Goal: Information Seeking & Learning: Compare options

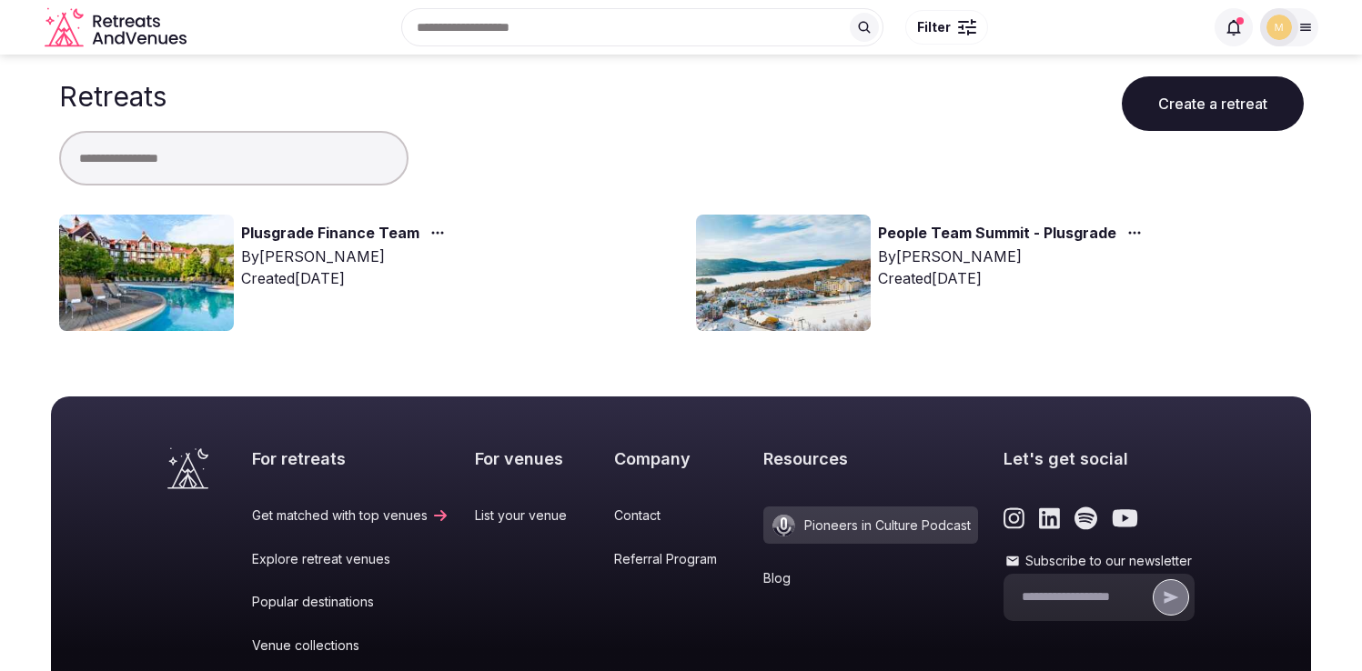
click at [273, 225] on link "Plusgrade Finance Team" at bounding box center [330, 234] width 178 height 24
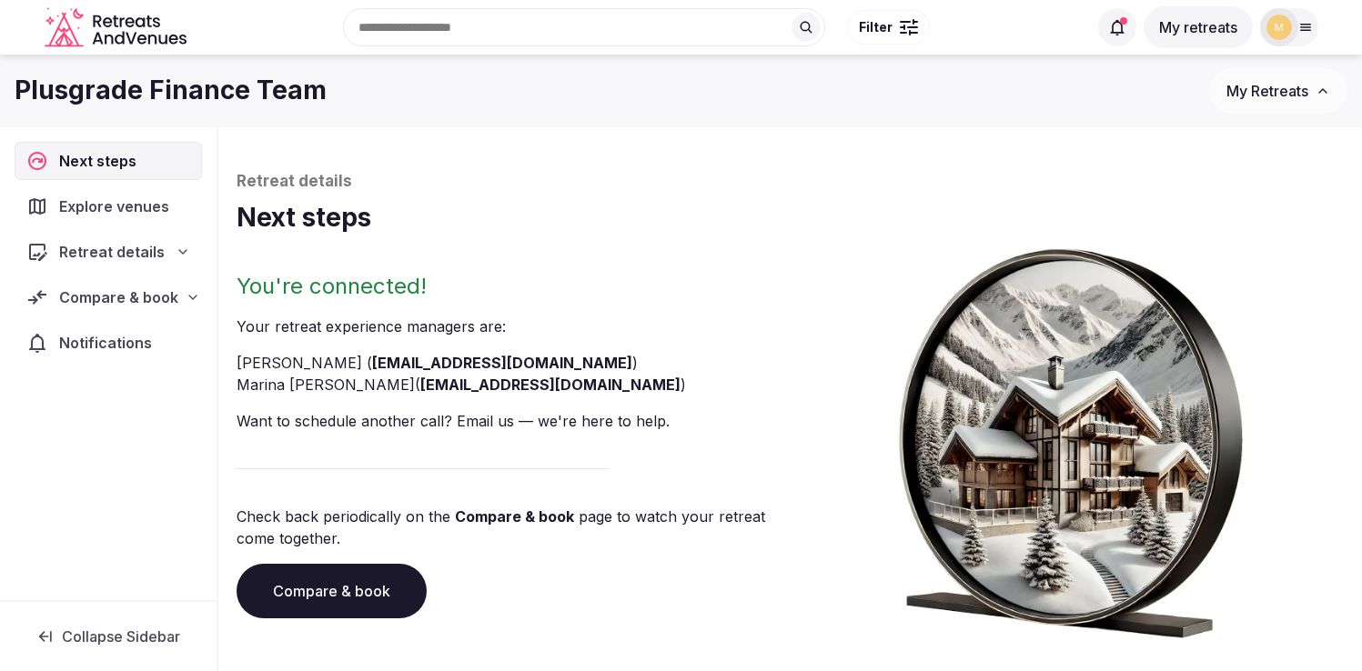
click at [121, 212] on span "Explore venues" at bounding box center [117, 207] width 117 height 22
click at [170, 299] on span "Compare & book" at bounding box center [118, 298] width 119 height 22
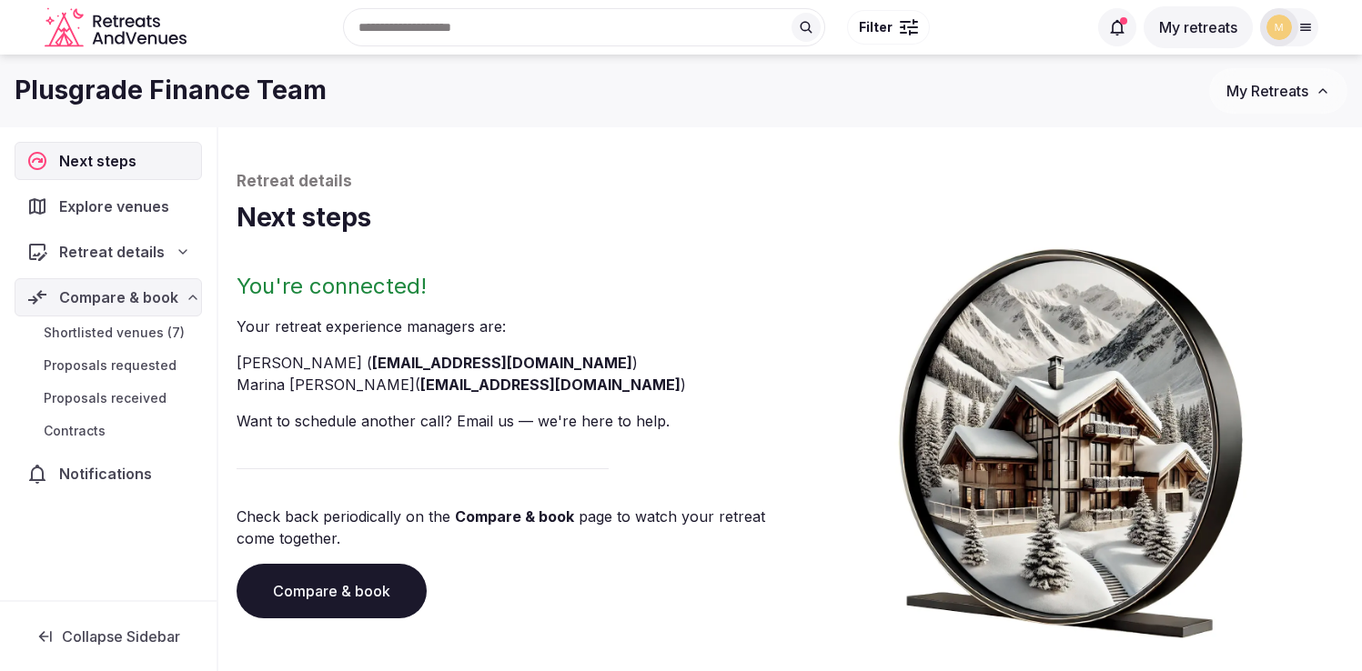
click at [127, 332] on span "Shortlisted venues (7)" at bounding box center [114, 333] width 141 height 18
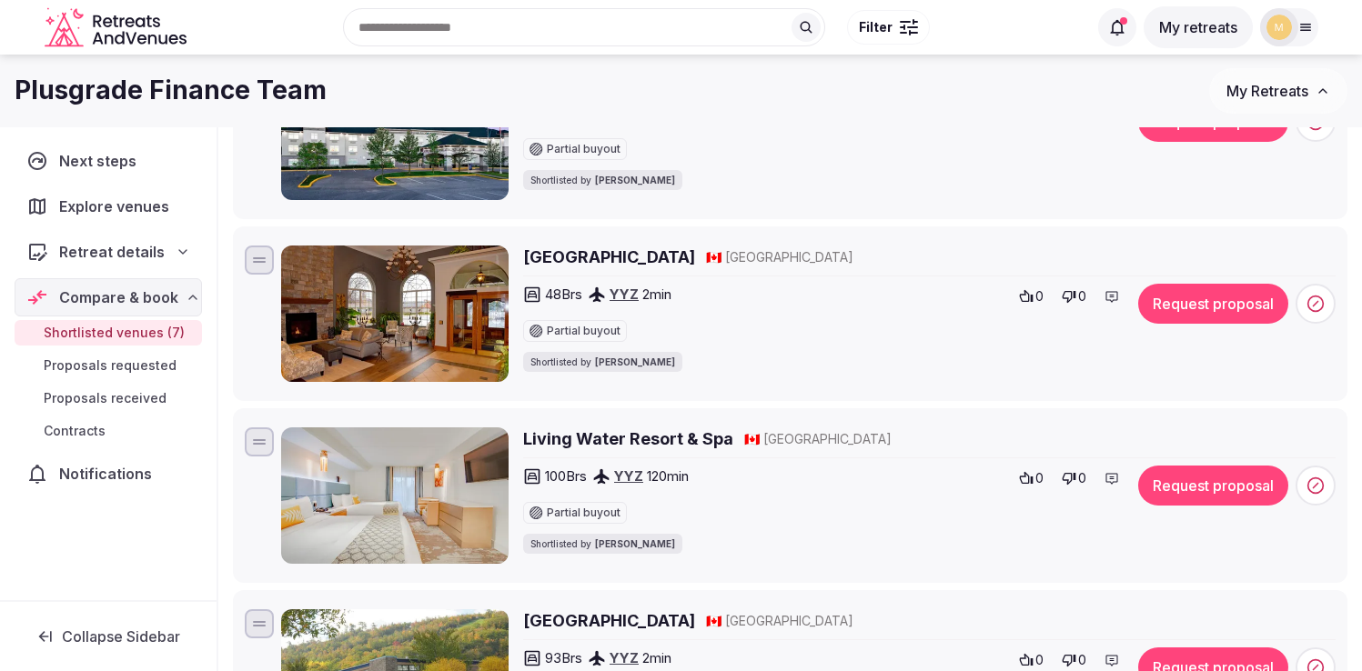
scroll to position [290, 0]
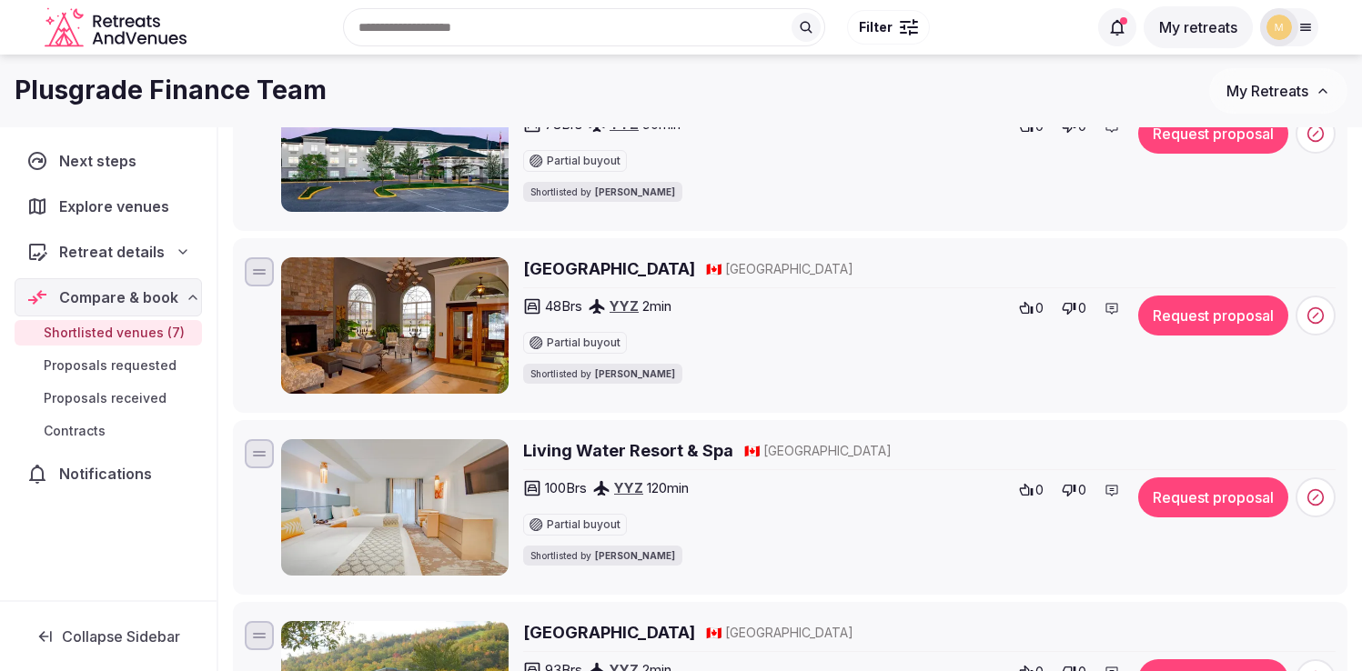
click at [575, 270] on h2 "Stone Gate Inn" at bounding box center [609, 268] width 172 height 23
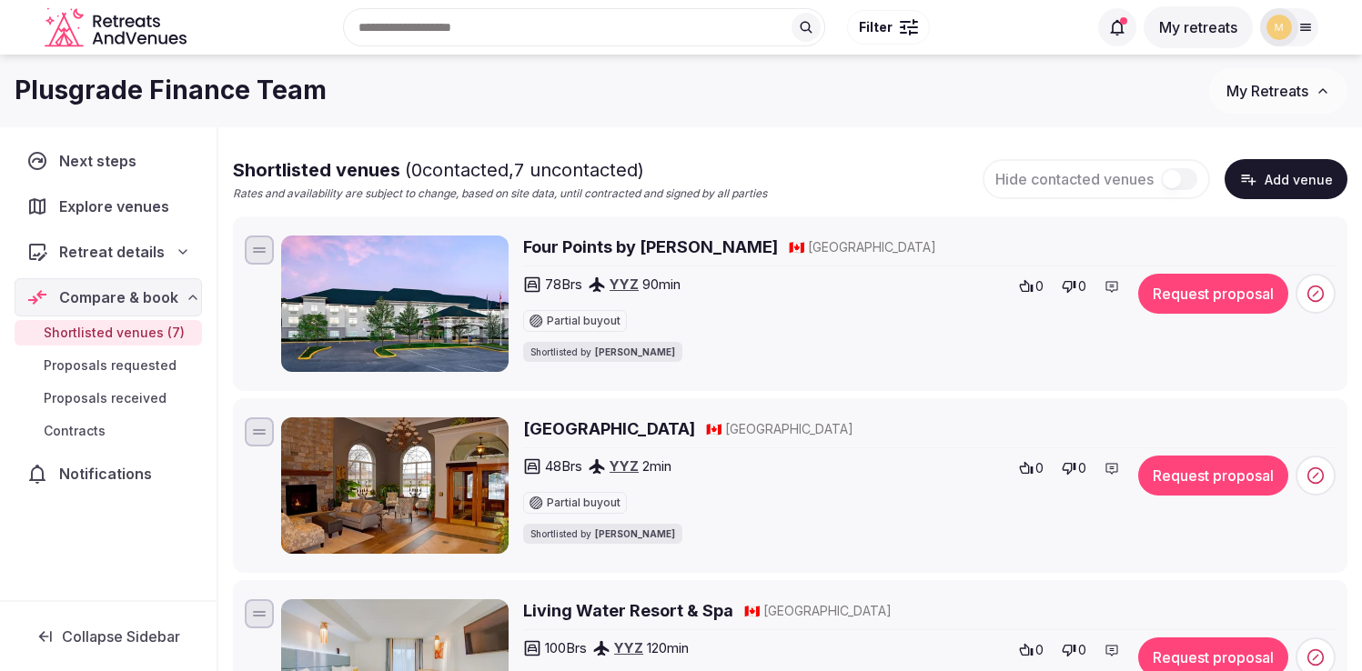
scroll to position [127, 0]
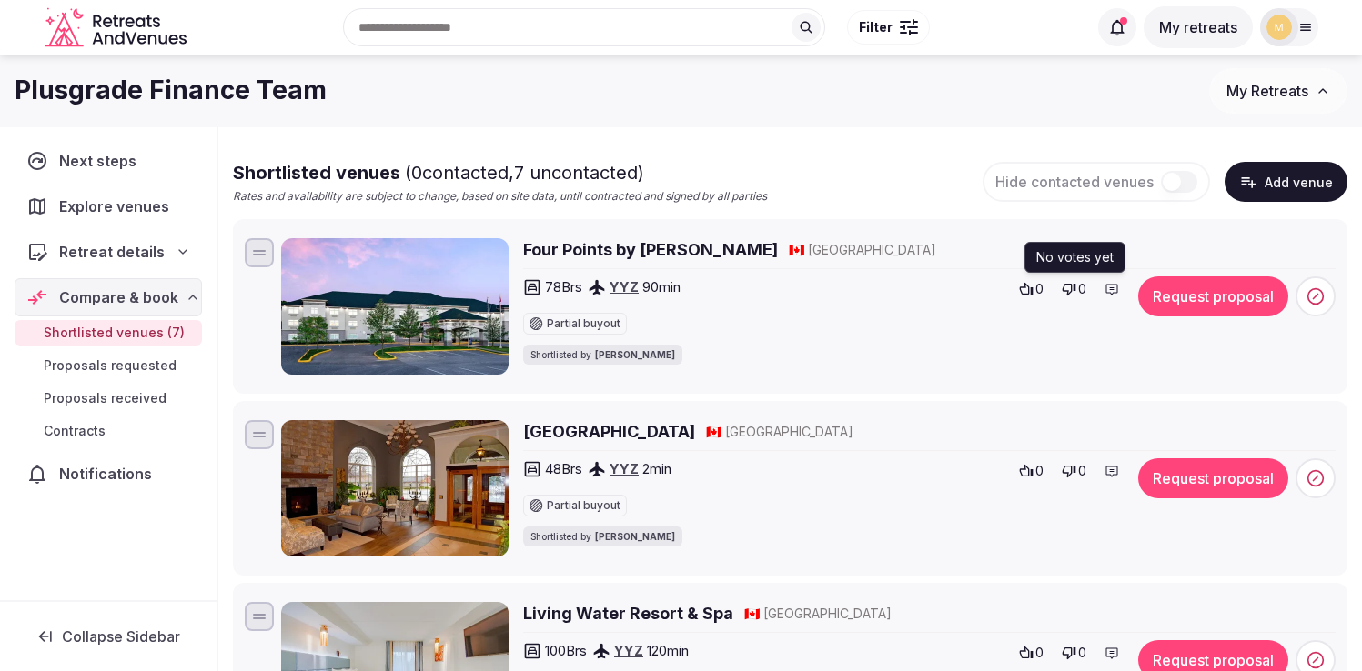
click at [1070, 293] on icon at bounding box center [1070, 290] width 14 height 12
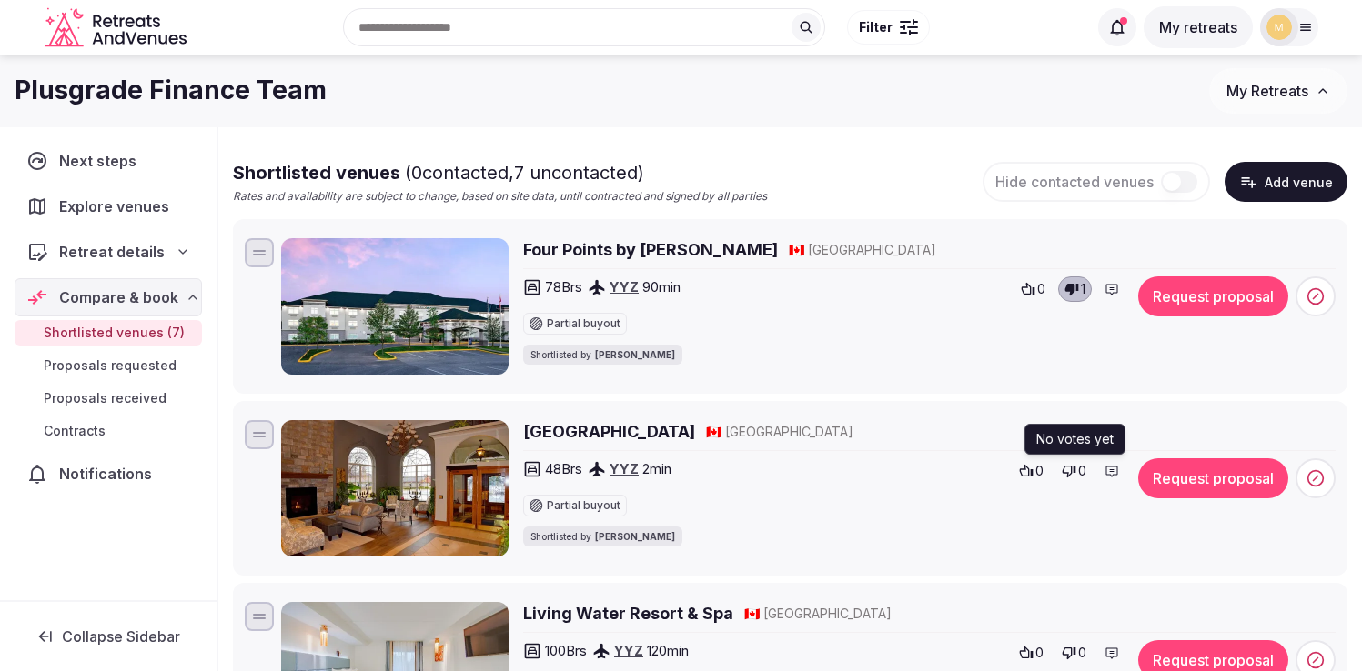
click at [1076, 473] on div "0" at bounding box center [1073, 470] width 35 height 25
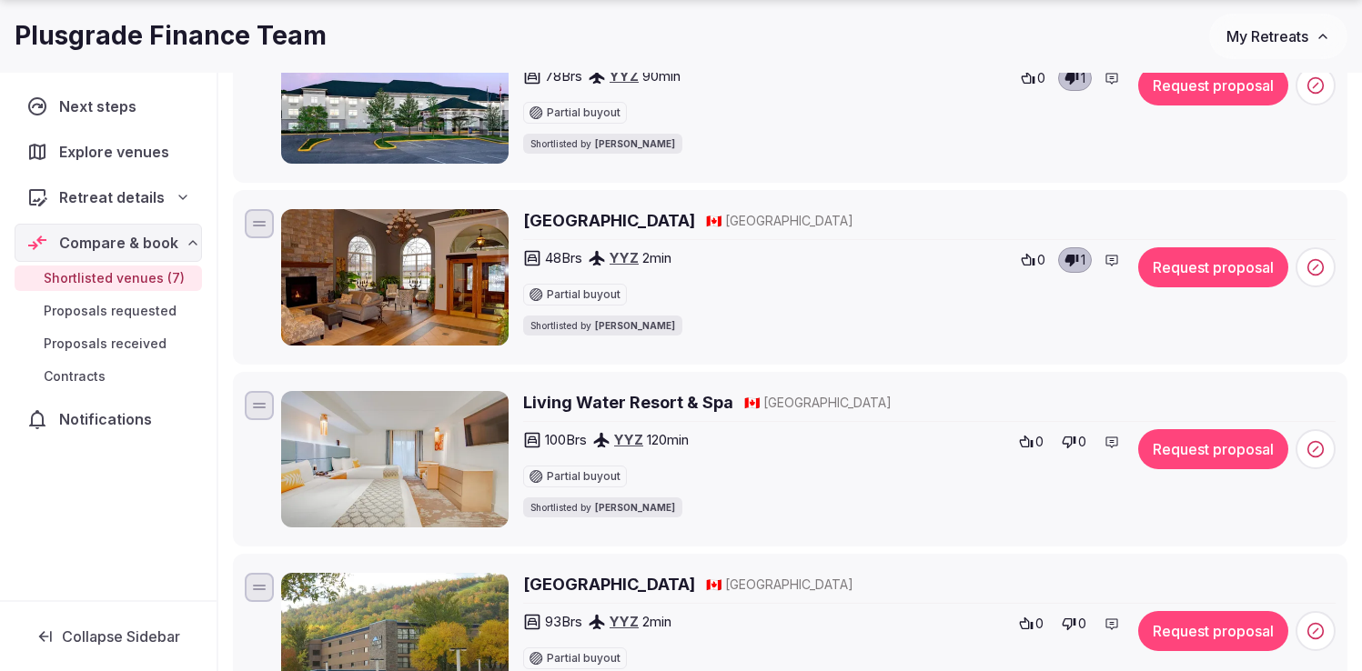
scroll to position [339, 0]
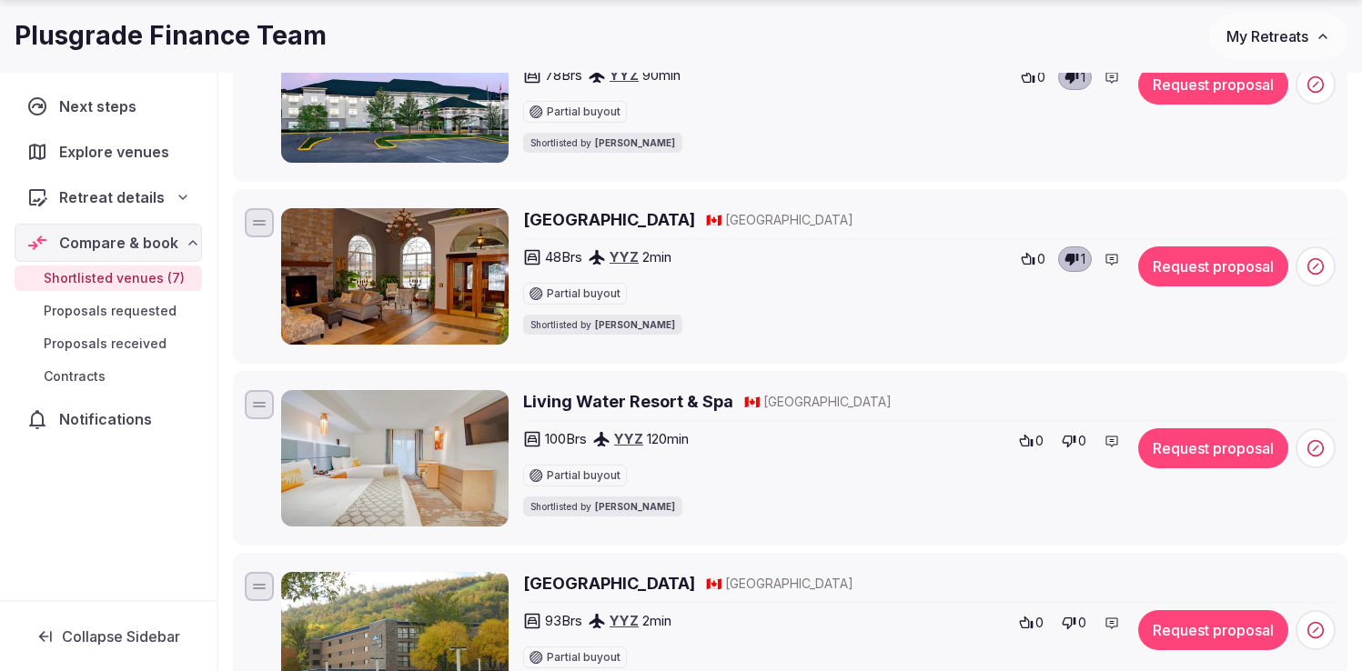
click at [583, 405] on h2 "Living Water Resort & Spa" at bounding box center [628, 401] width 210 height 23
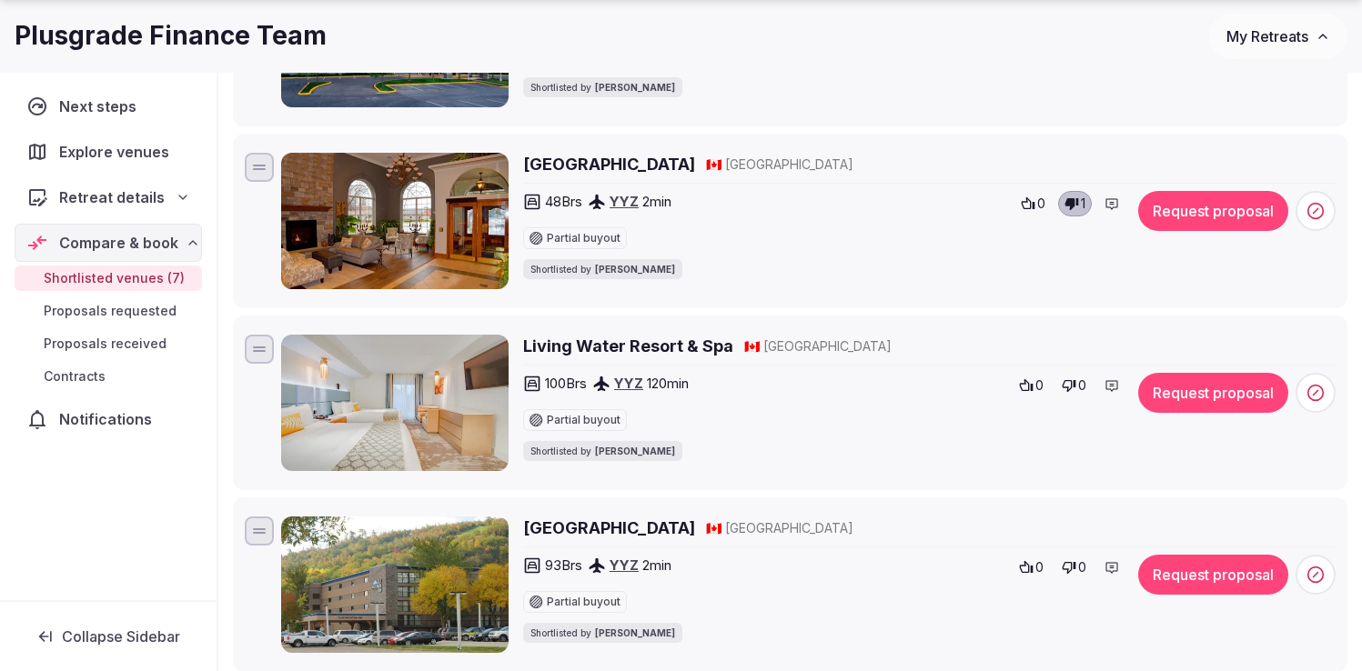
scroll to position [397, 0]
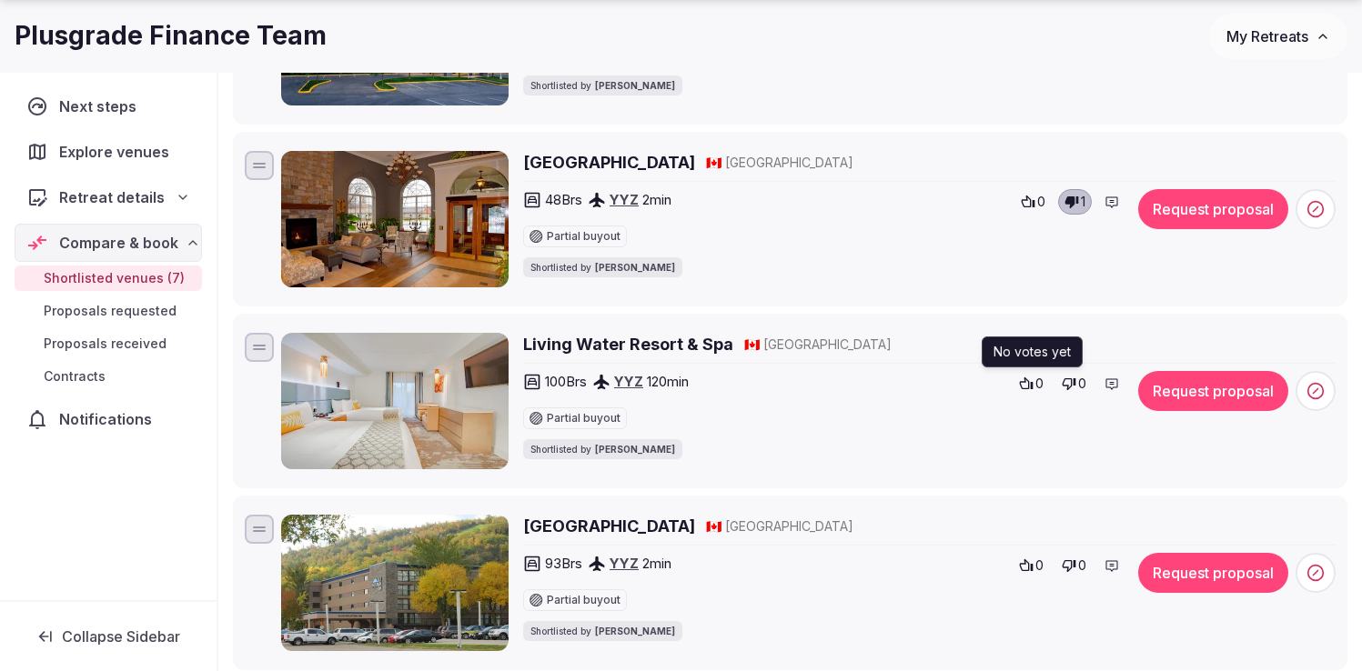
click at [1029, 382] on icon at bounding box center [1027, 384] width 14 height 12
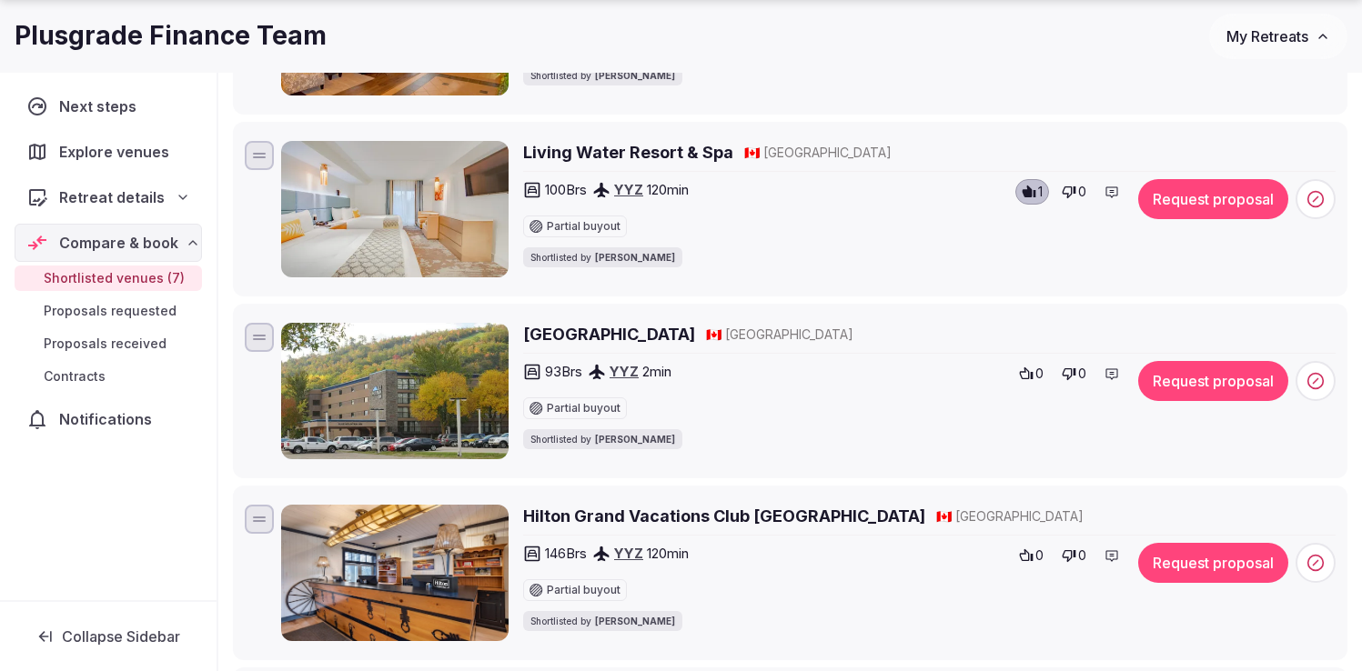
scroll to position [593, 0]
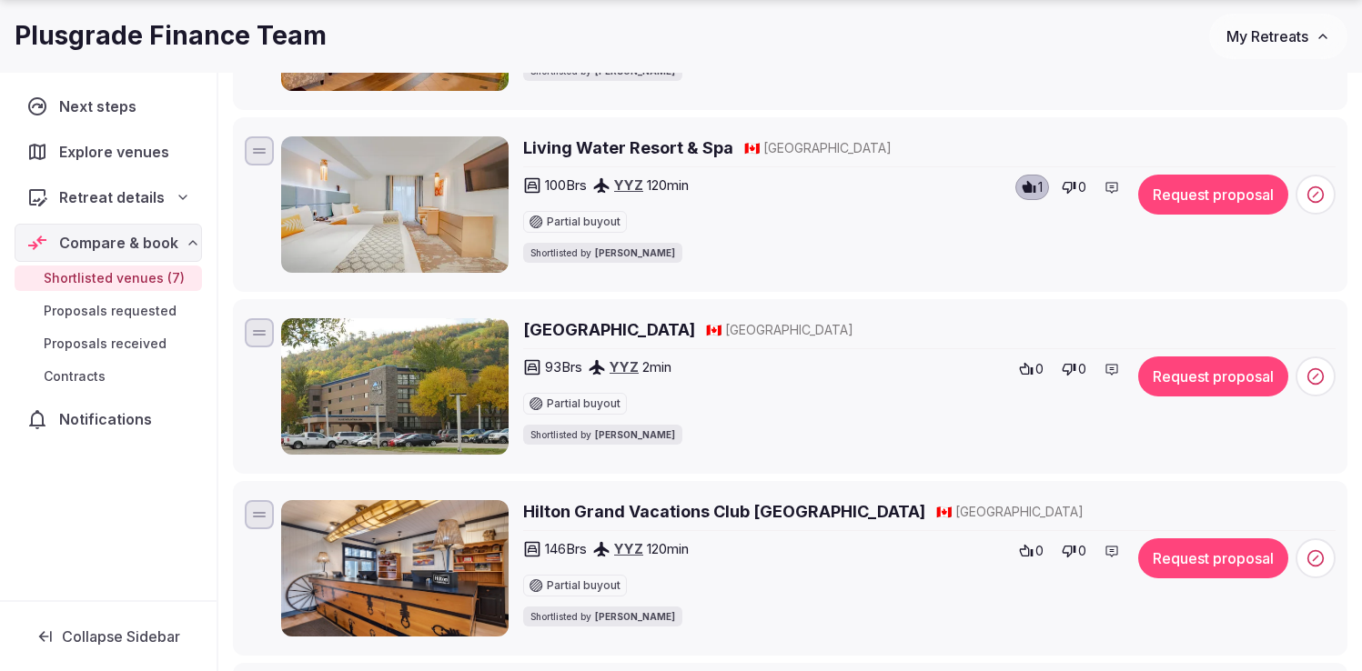
click at [670, 145] on h2 "Living Water Resort & Spa" at bounding box center [628, 147] width 210 height 23
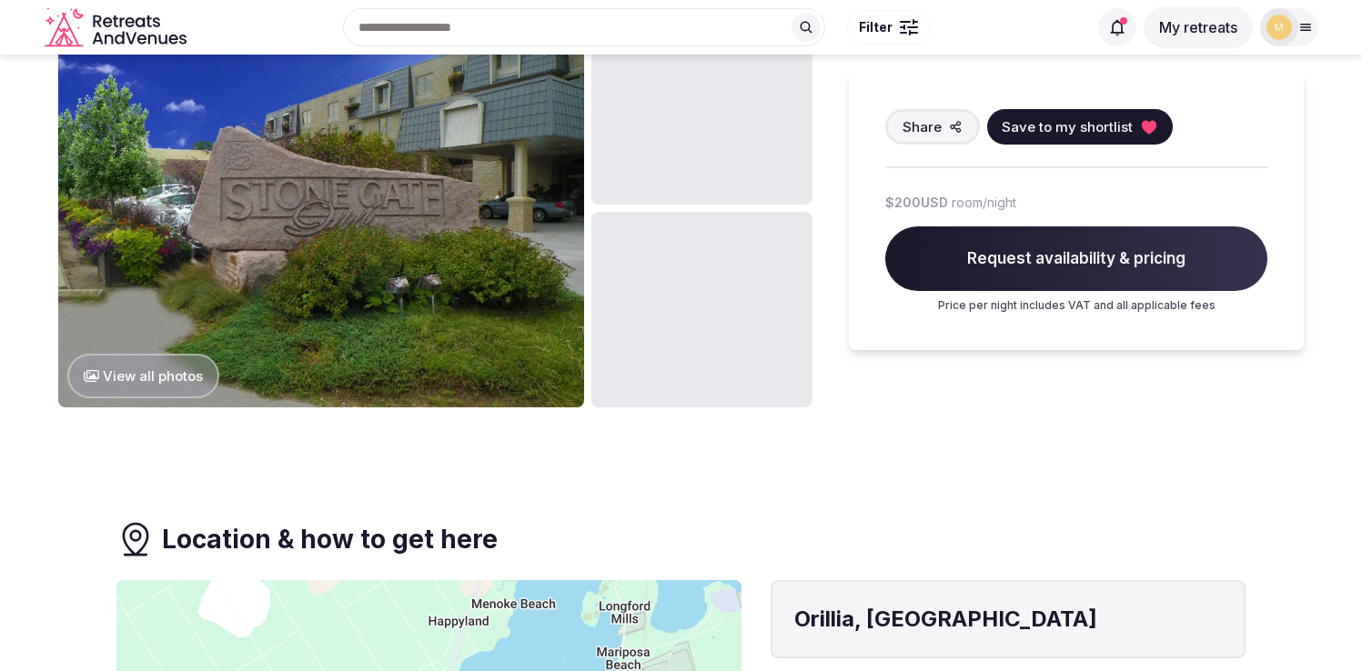
scroll to position [830, 0]
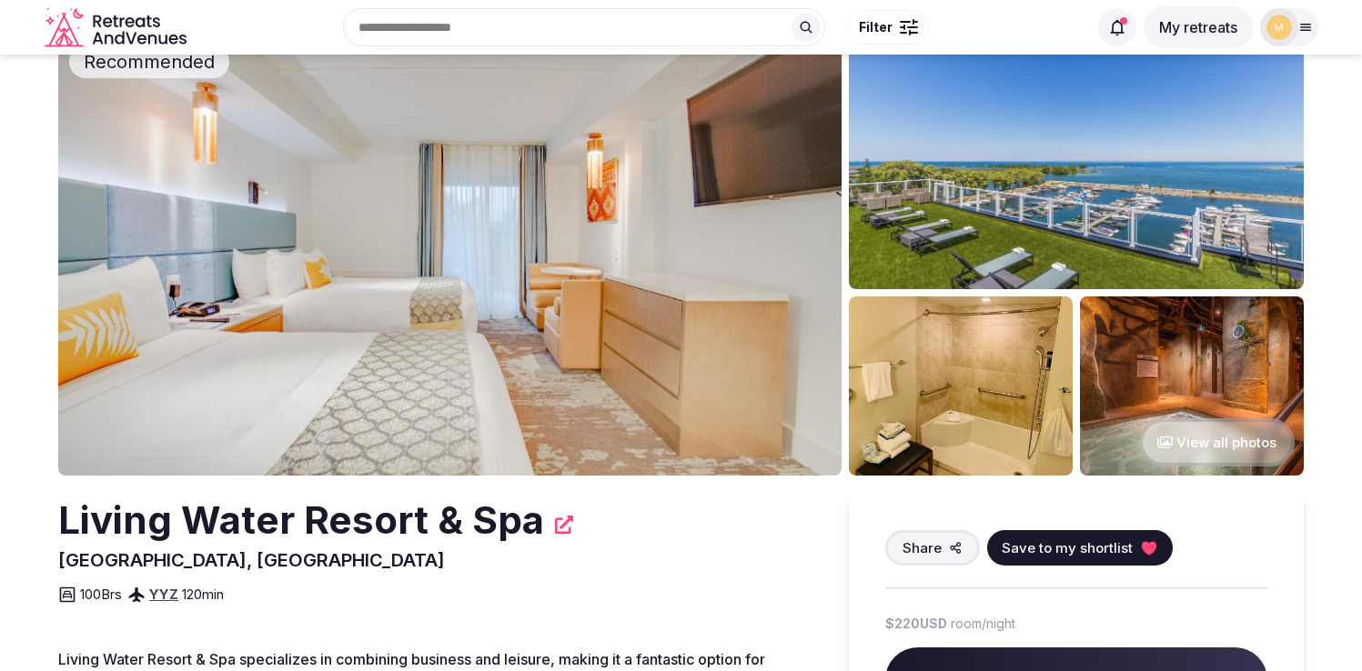
scroll to position [49, 0]
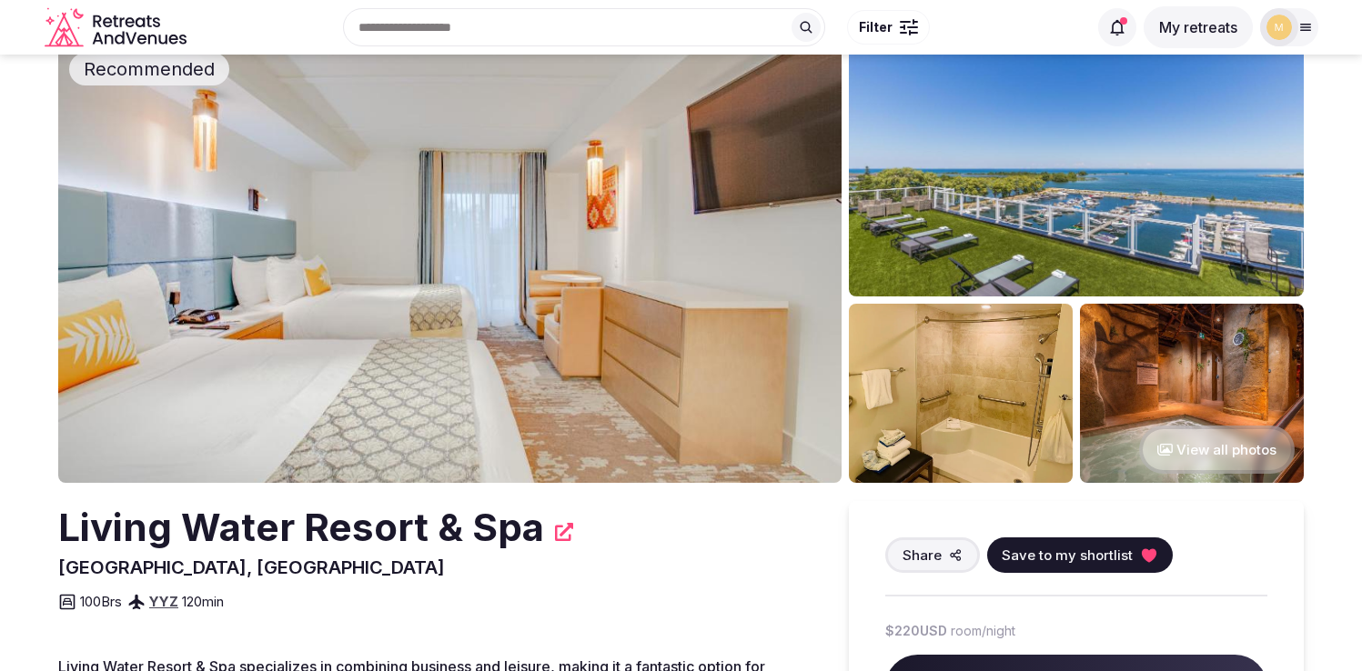
click at [648, 341] on img at bounding box center [449, 262] width 783 height 441
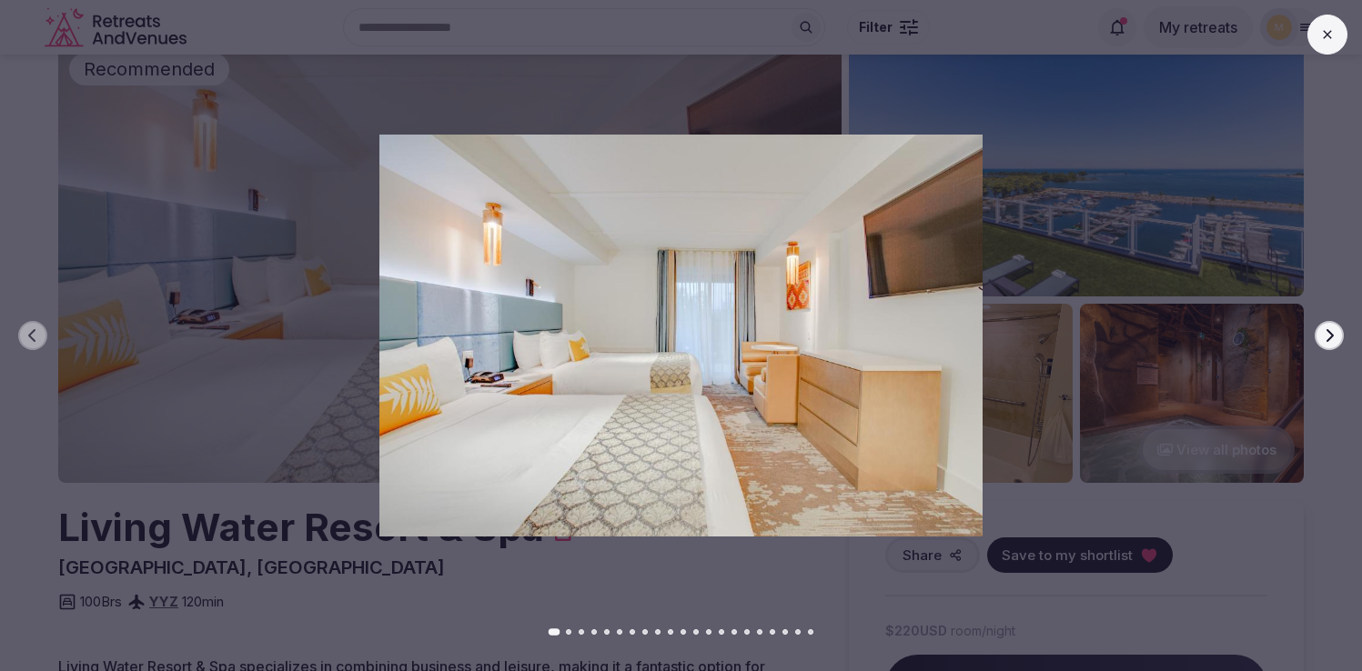
click at [1334, 338] on icon "button" at bounding box center [1329, 335] width 15 height 15
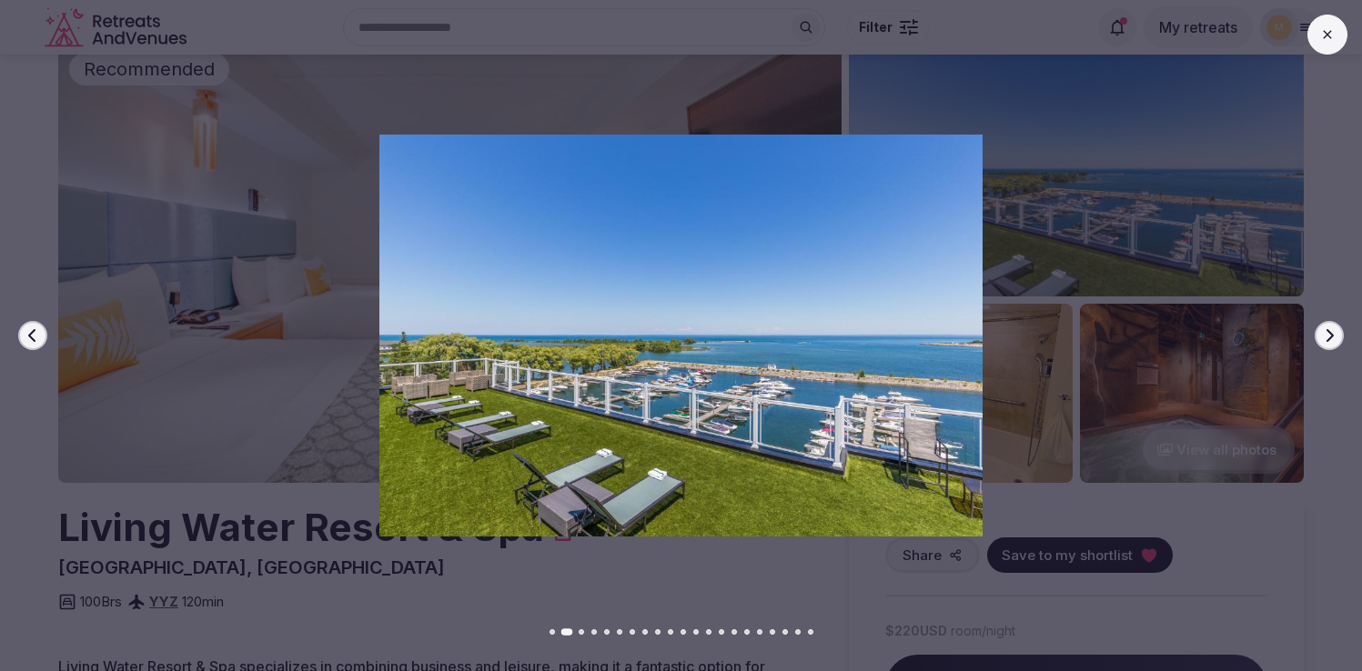
click at [1334, 338] on icon "button" at bounding box center [1329, 335] width 15 height 15
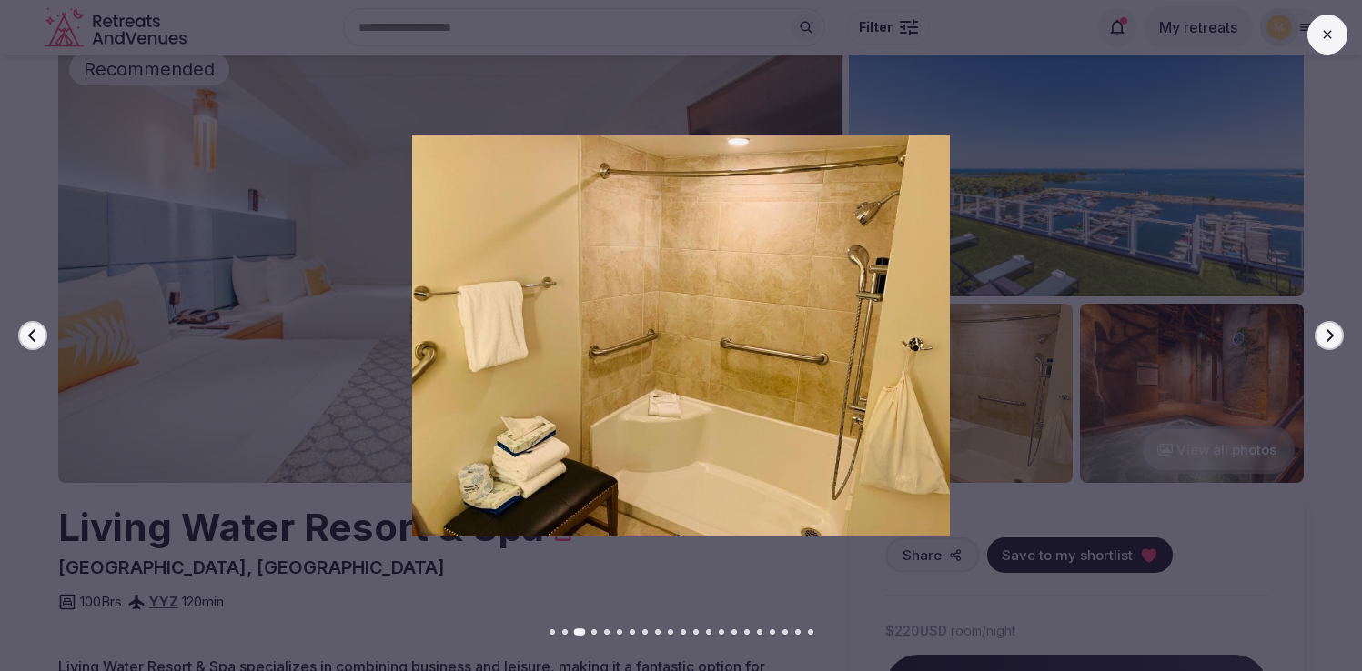
click at [1334, 338] on icon "button" at bounding box center [1329, 335] width 15 height 15
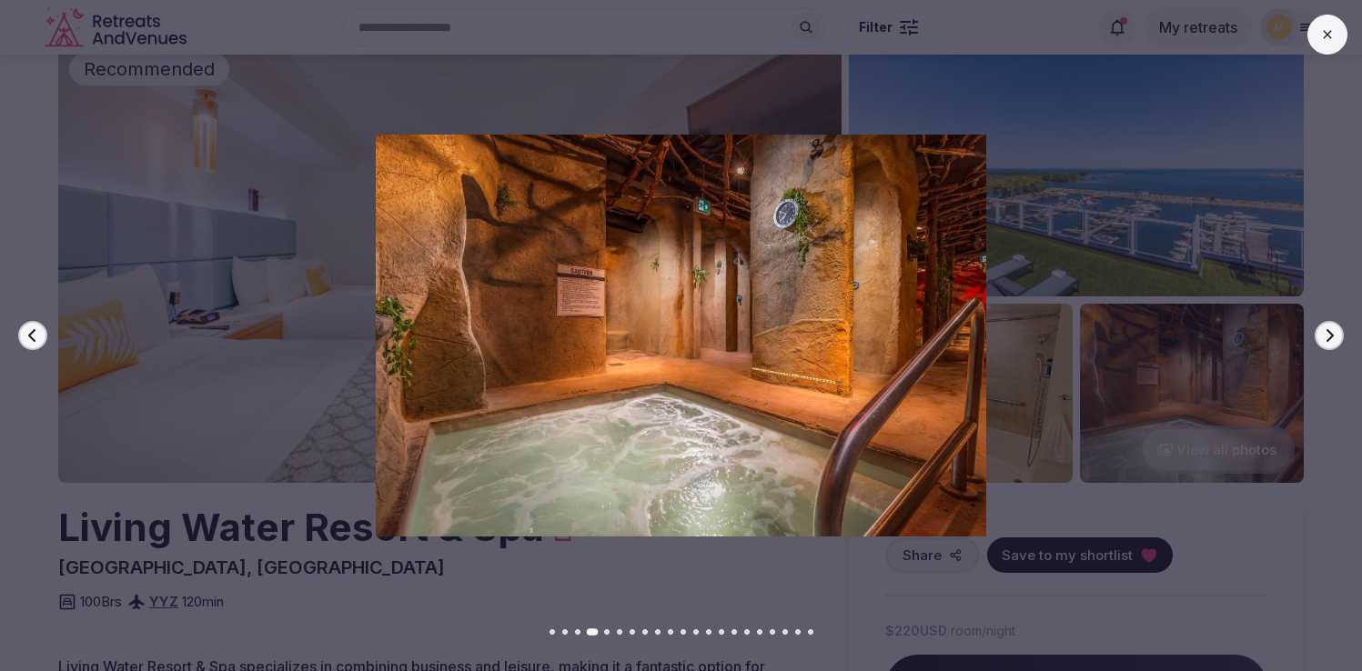
click at [1334, 338] on icon "button" at bounding box center [1329, 335] width 15 height 15
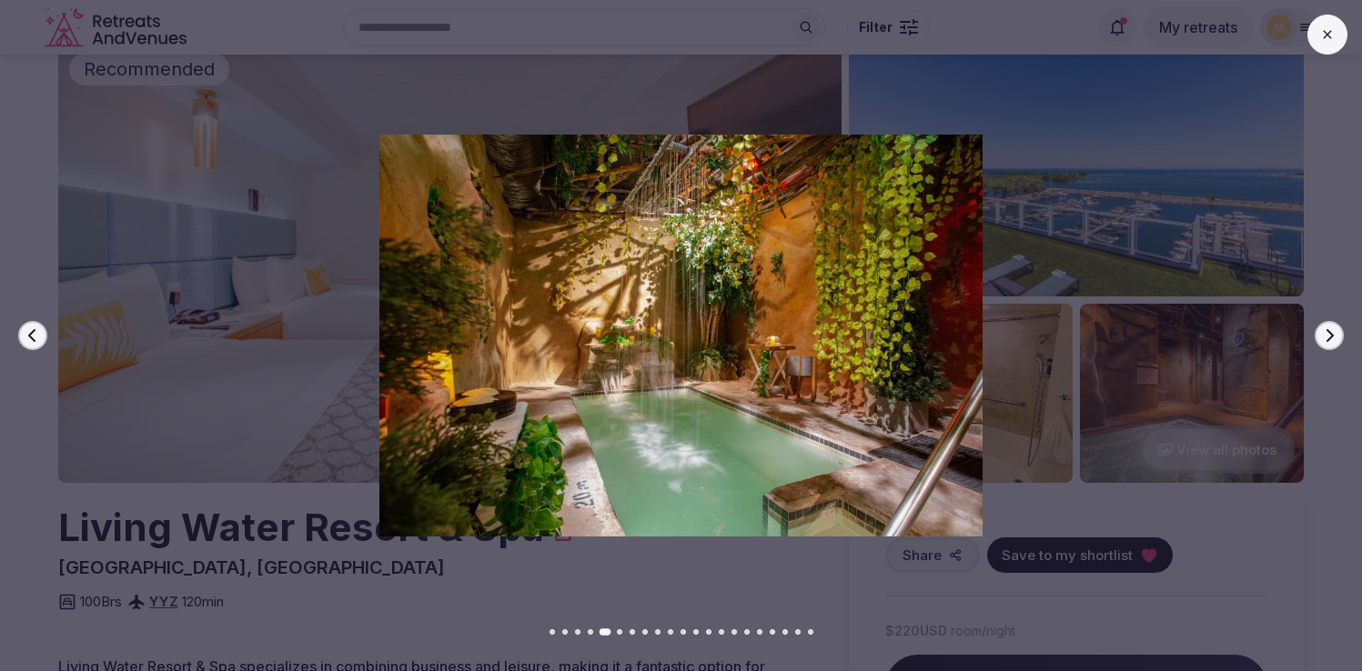
click at [1334, 338] on icon "button" at bounding box center [1329, 335] width 15 height 15
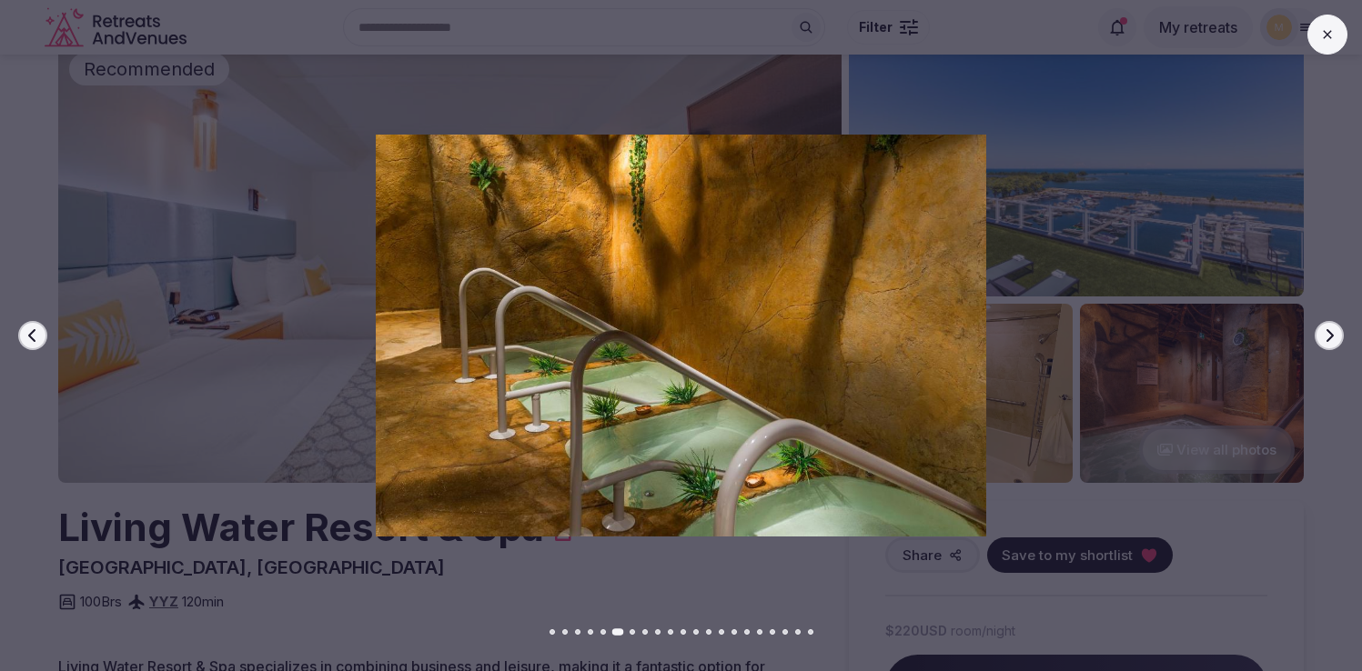
click at [1334, 338] on icon "button" at bounding box center [1329, 335] width 15 height 15
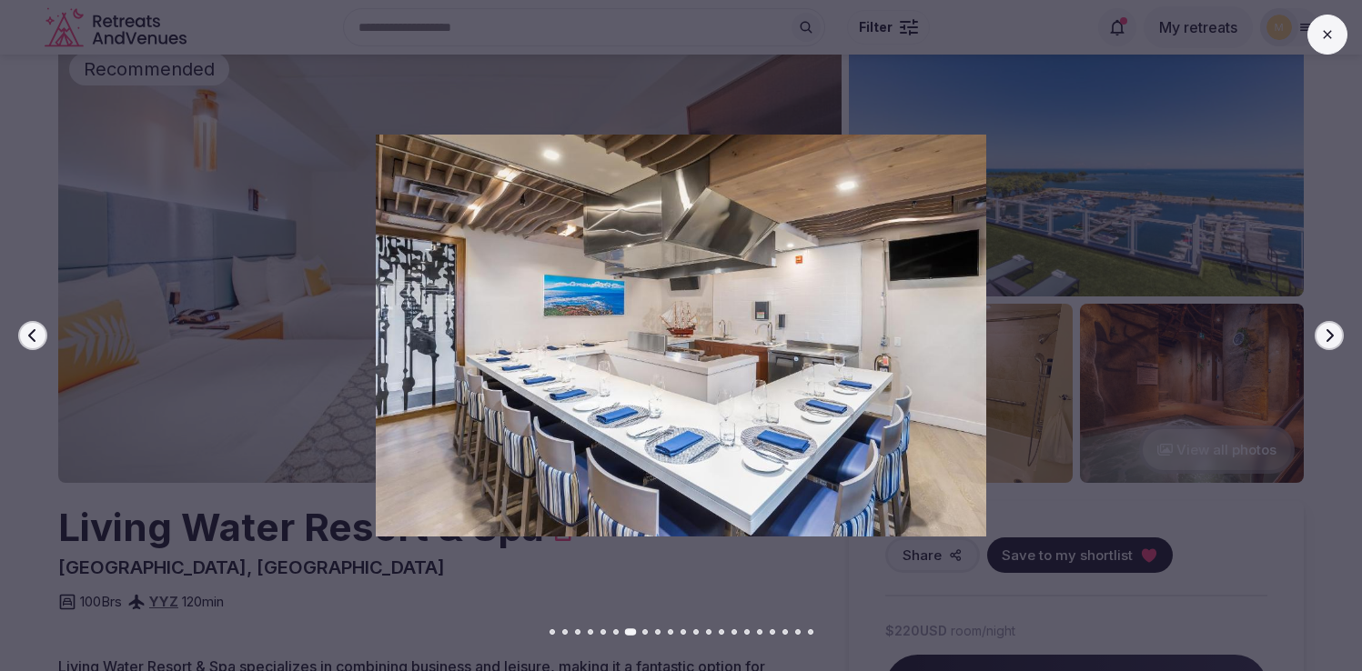
click at [1334, 338] on icon "button" at bounding box center [1329, 335] width 15 height 15
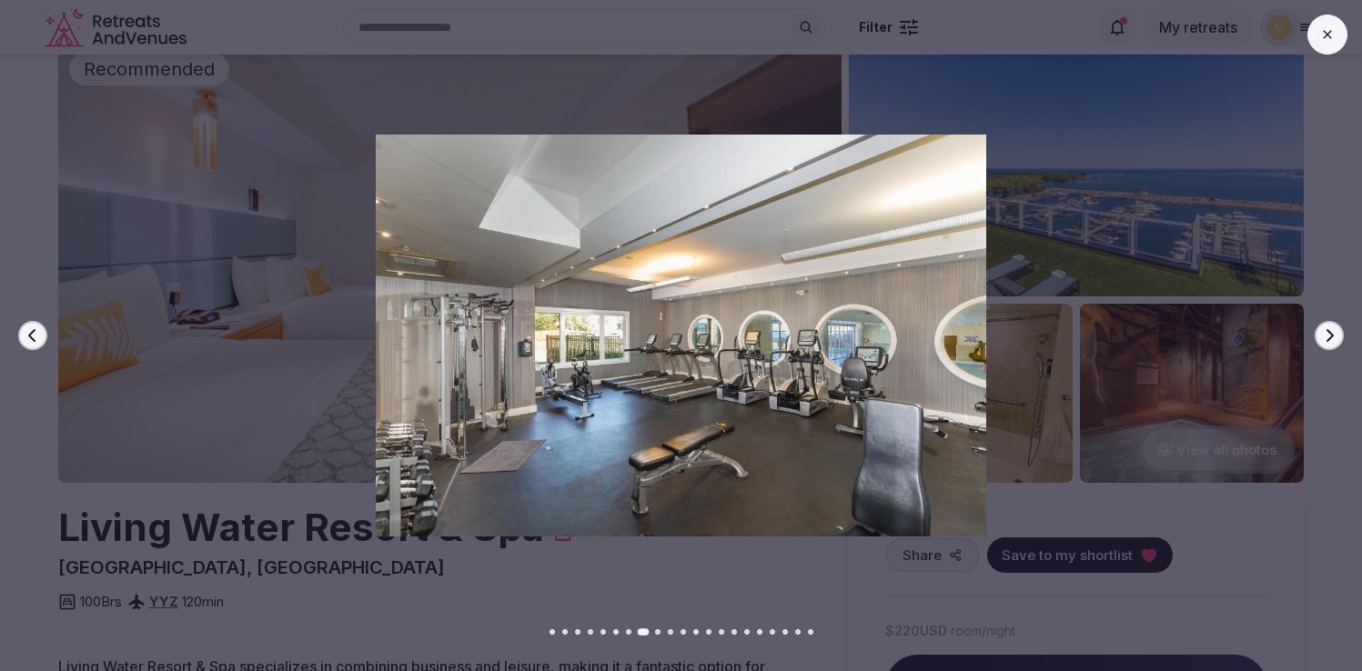
click at [1334, 338] on icon "button" at bounding box center [1329, 335] width 15 height 15
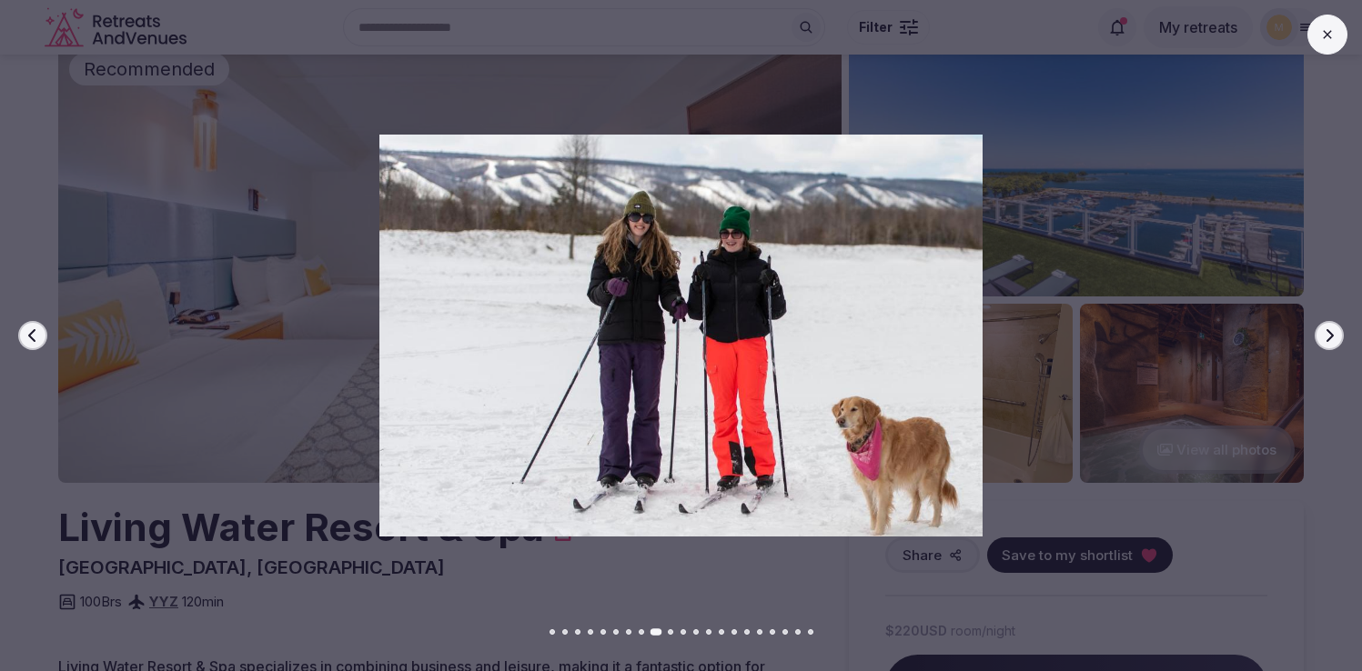
click at [1334, 338] on icon "button" at bounding box center [1329, 335] width 15 height 15
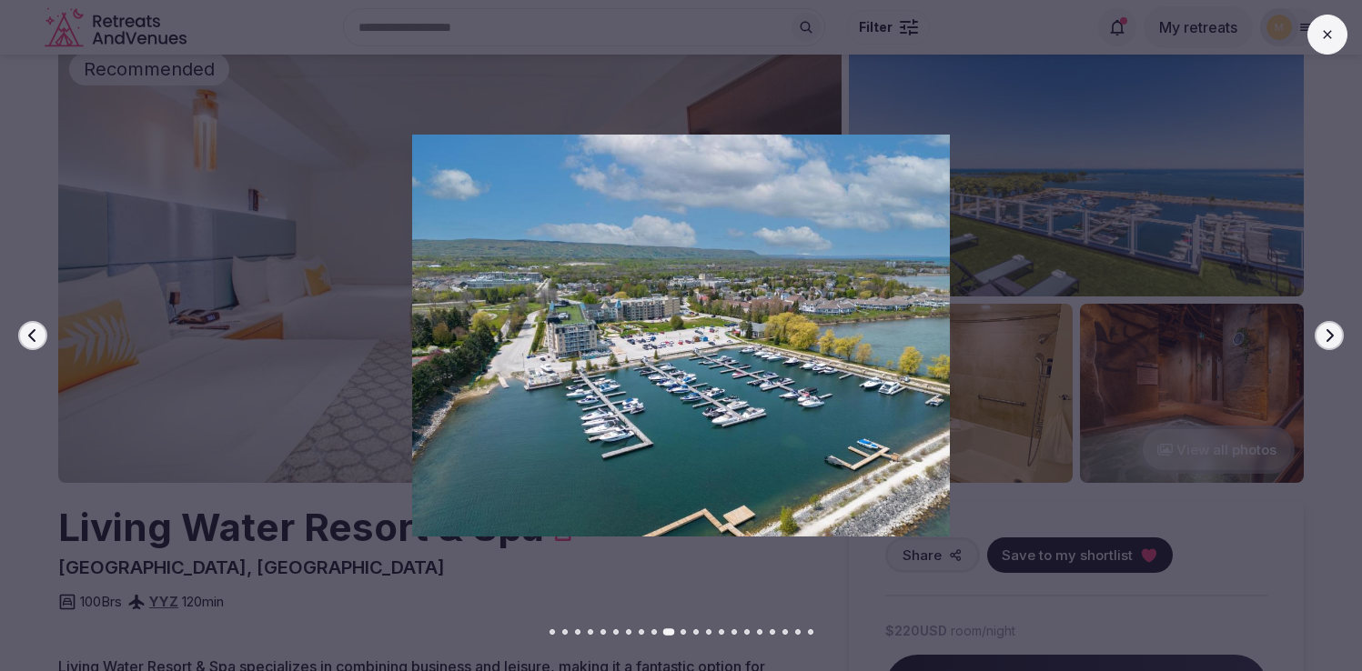
click at [1334, 338] on icon "button" at bounding box center [1329, 335] width 15 height 15
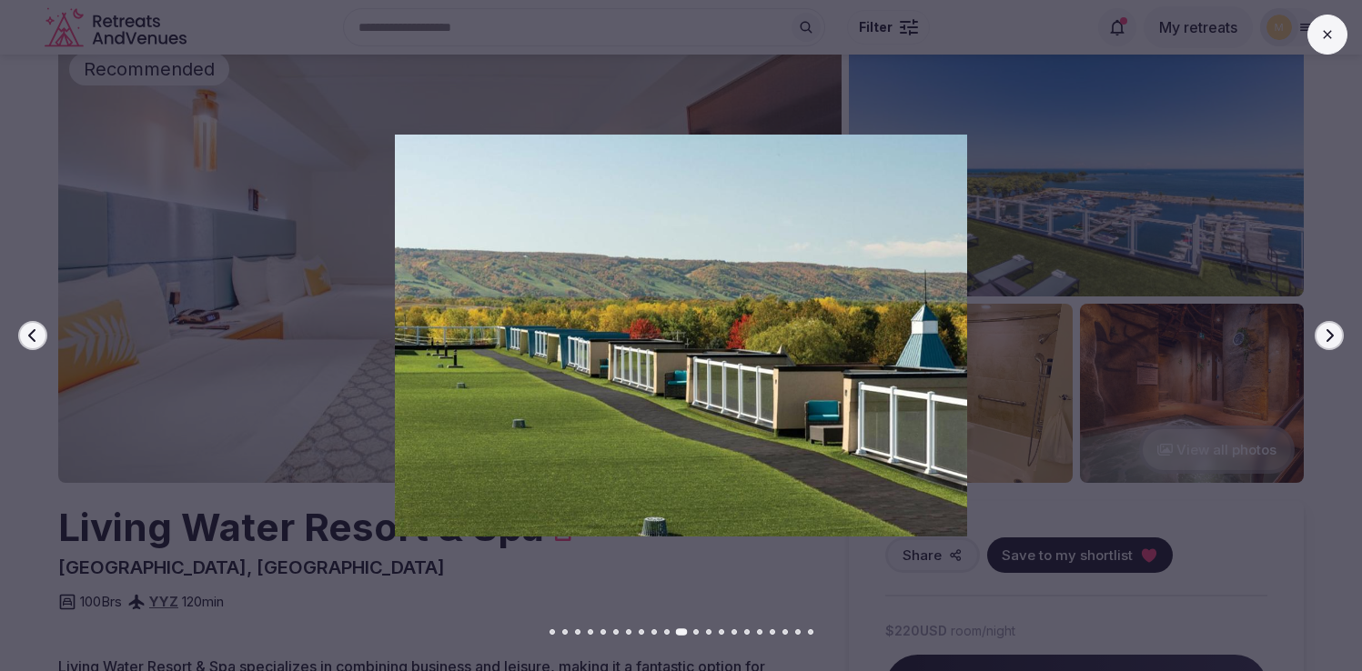
click at [1334, 338] on icon "button" at bounding box center [1329, 335] width 15 height 15
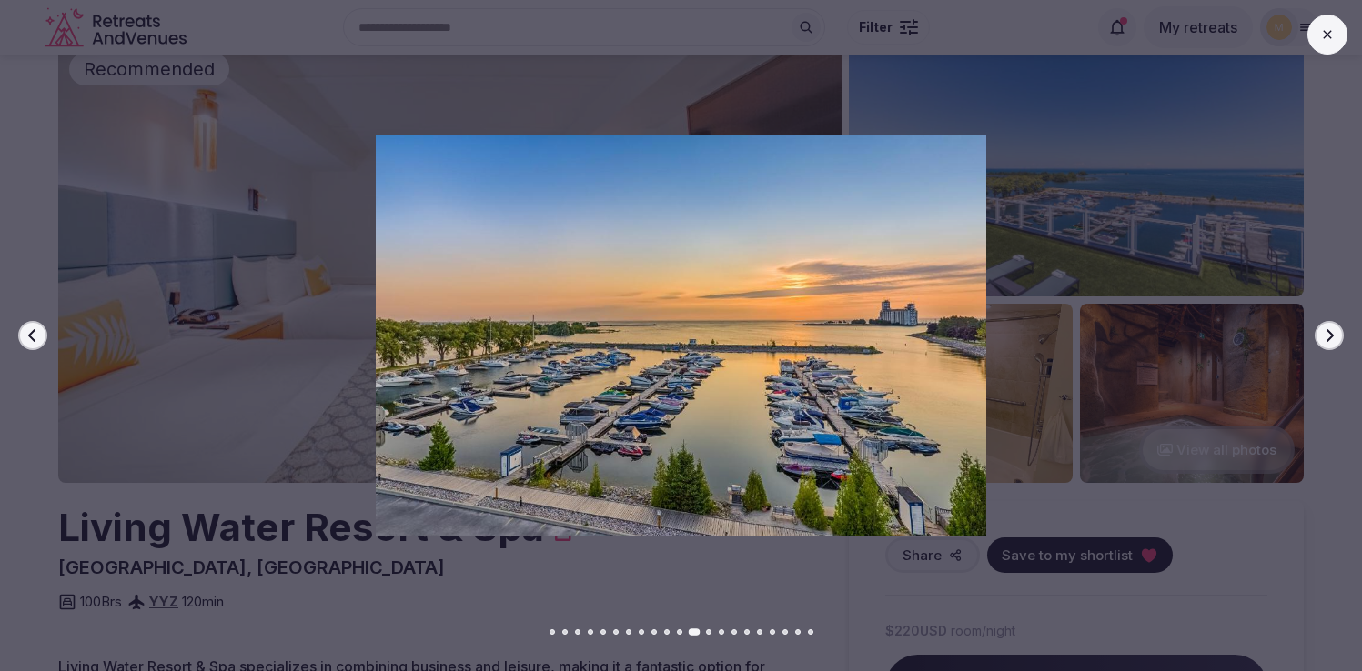
click at [1334, 338] on icon "button" at bounding box center [1329, 335] width 15 height 15
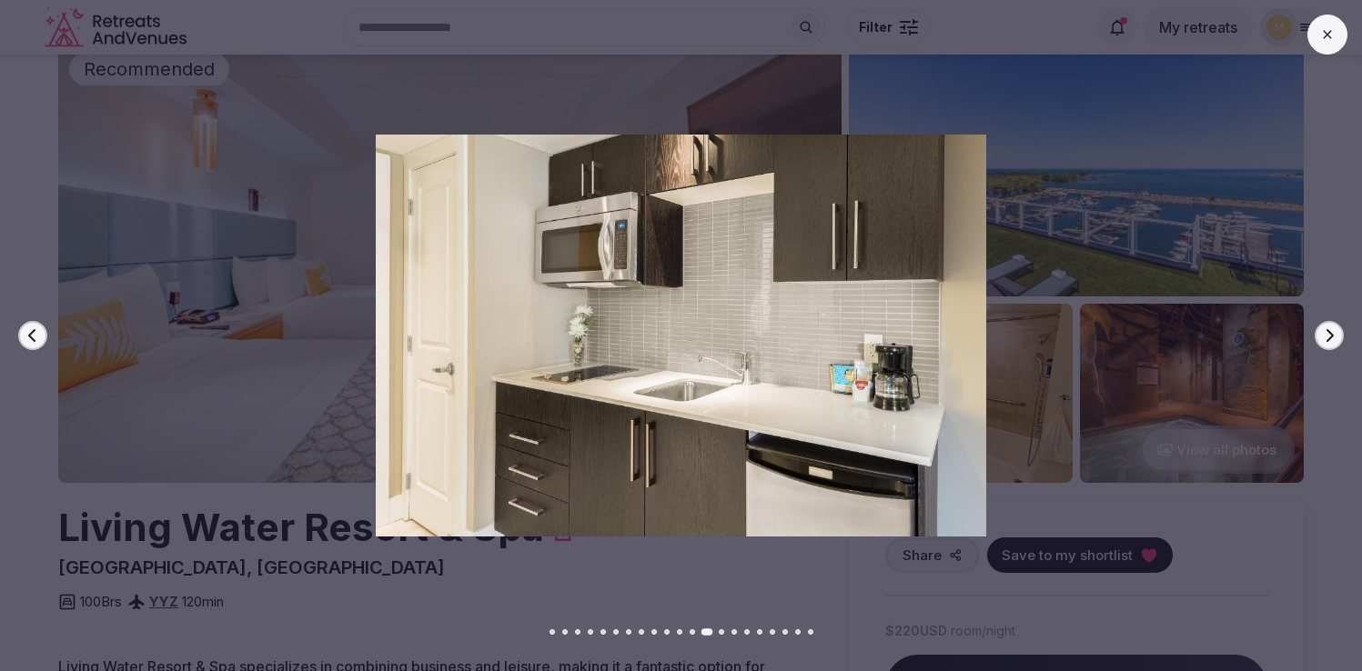
click at [1334, 338] on icon "button" at bounding box center [1329, 335] width 15 height 15
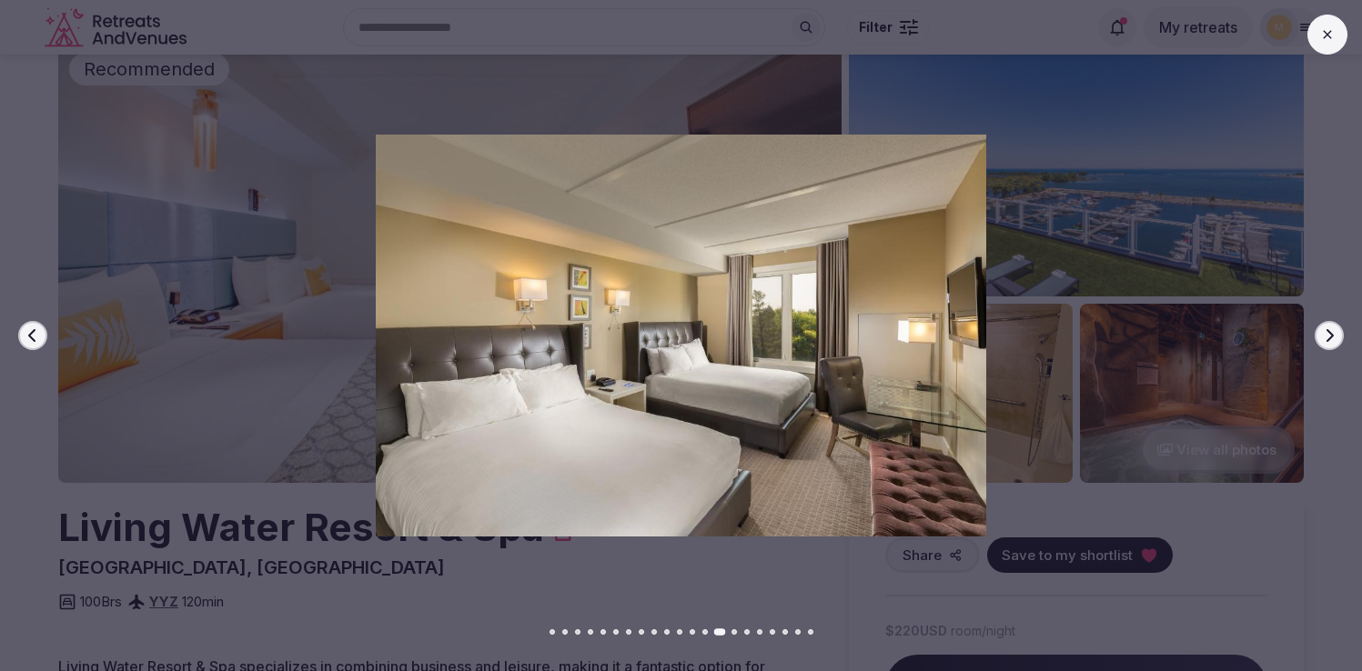
click at [1334, 338] on icon "button" at bounding box center [1329, 335] width 15 height 15
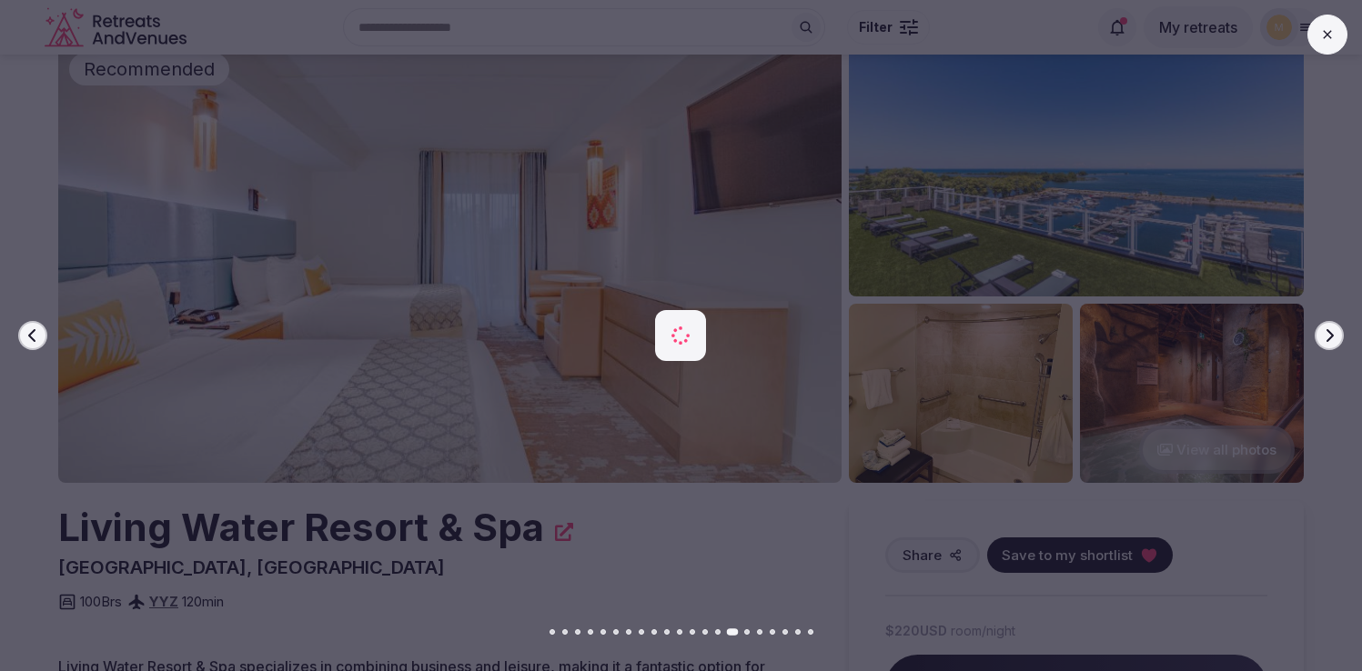
click at [1334, 338] on icon "button" at bounding box center [1329, 335] width 15 height 15
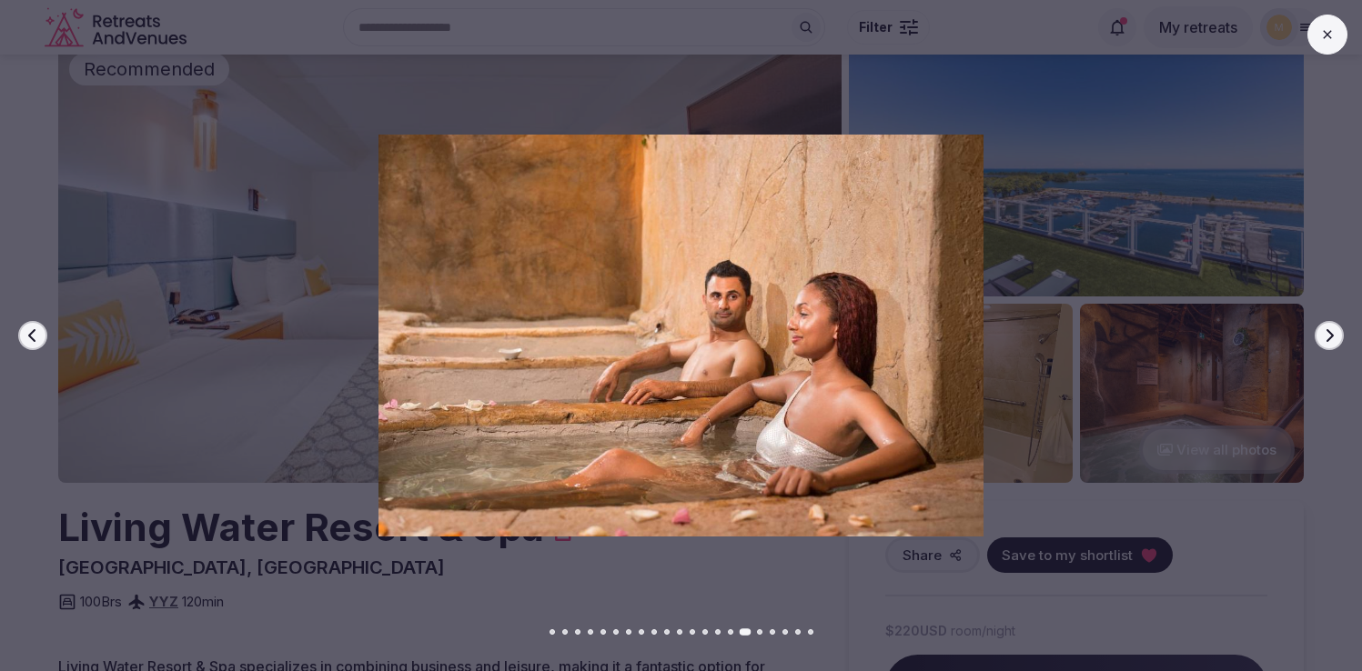
click at [1329, 37] on icon at bounding box center [1327, 34] width 15 height 15
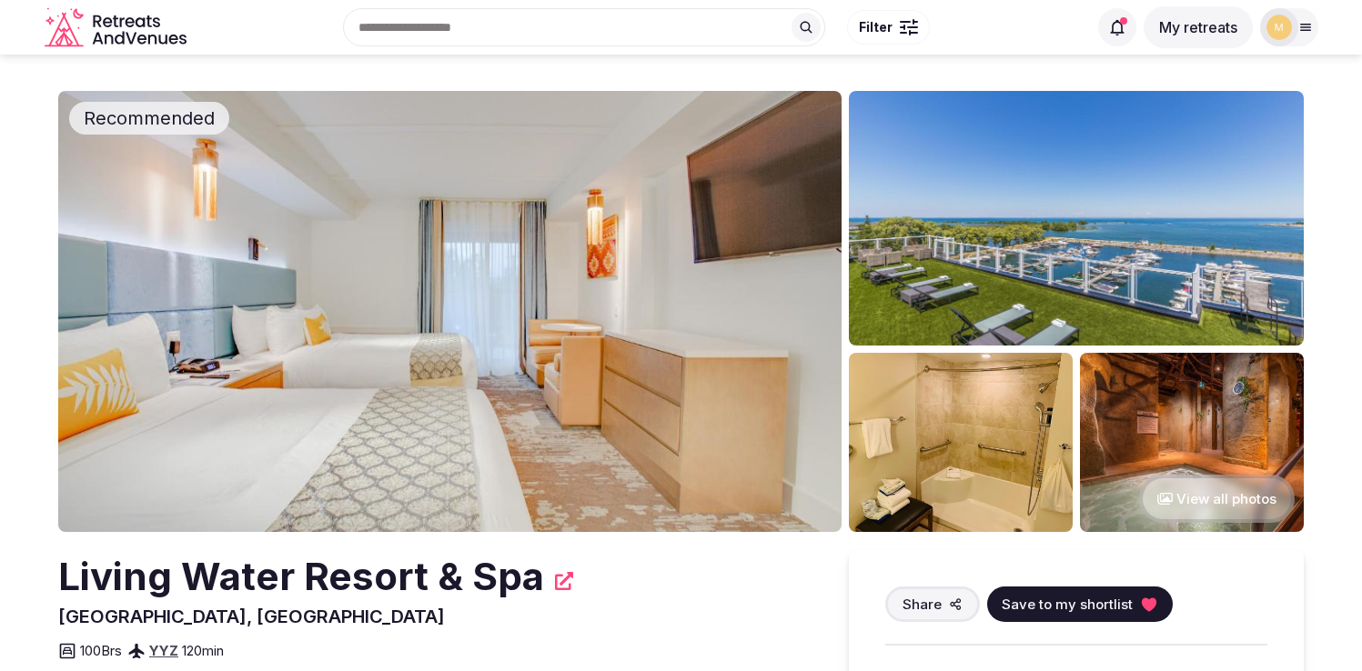
click at [661, 374] on img at bounding box center [449, 311] width 783 height 441
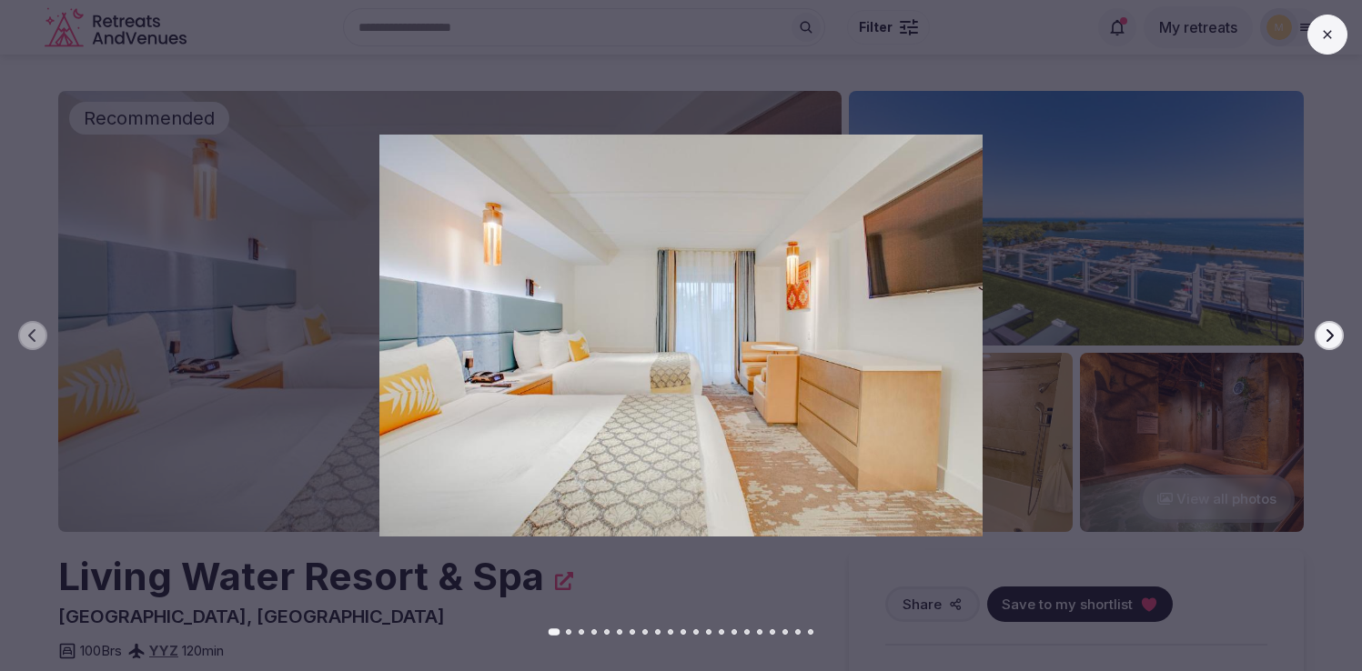
click at [1332, 337] on icon "button" at bounding box center [1329, 335] width 7 height 13
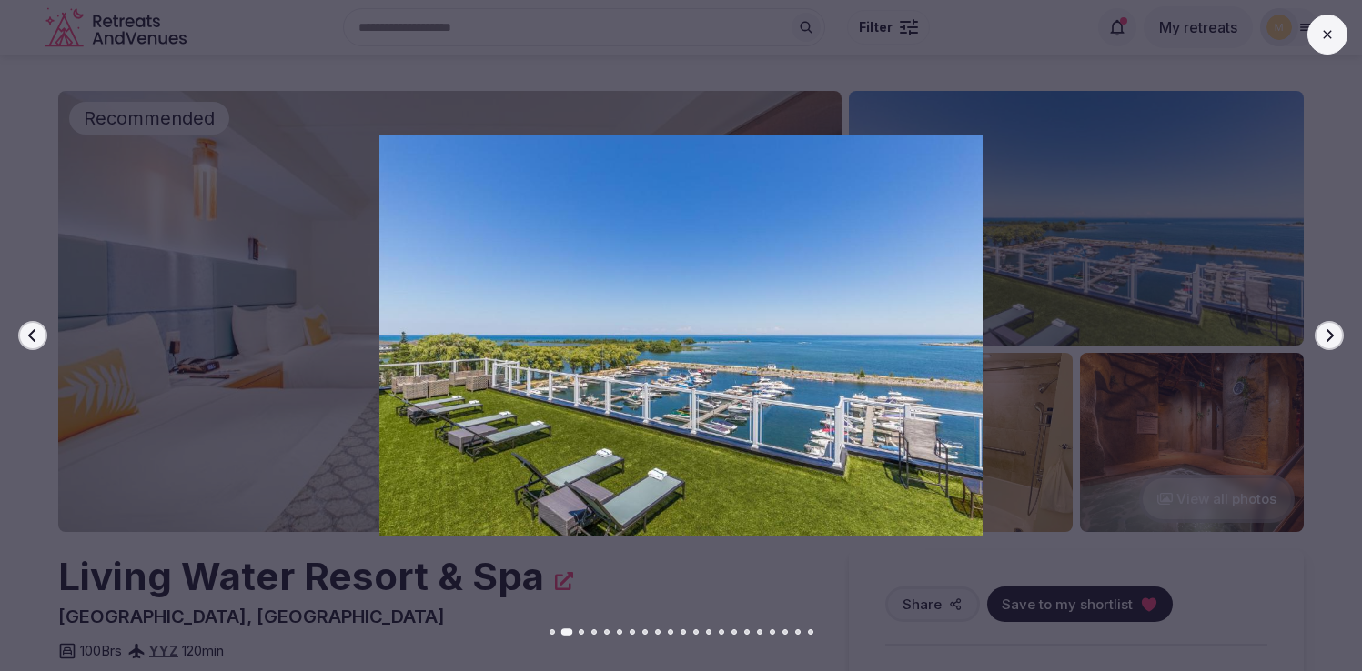
click at [1332, 337] on icon "button" at bounding box center [1329, 335] width 7 height 13
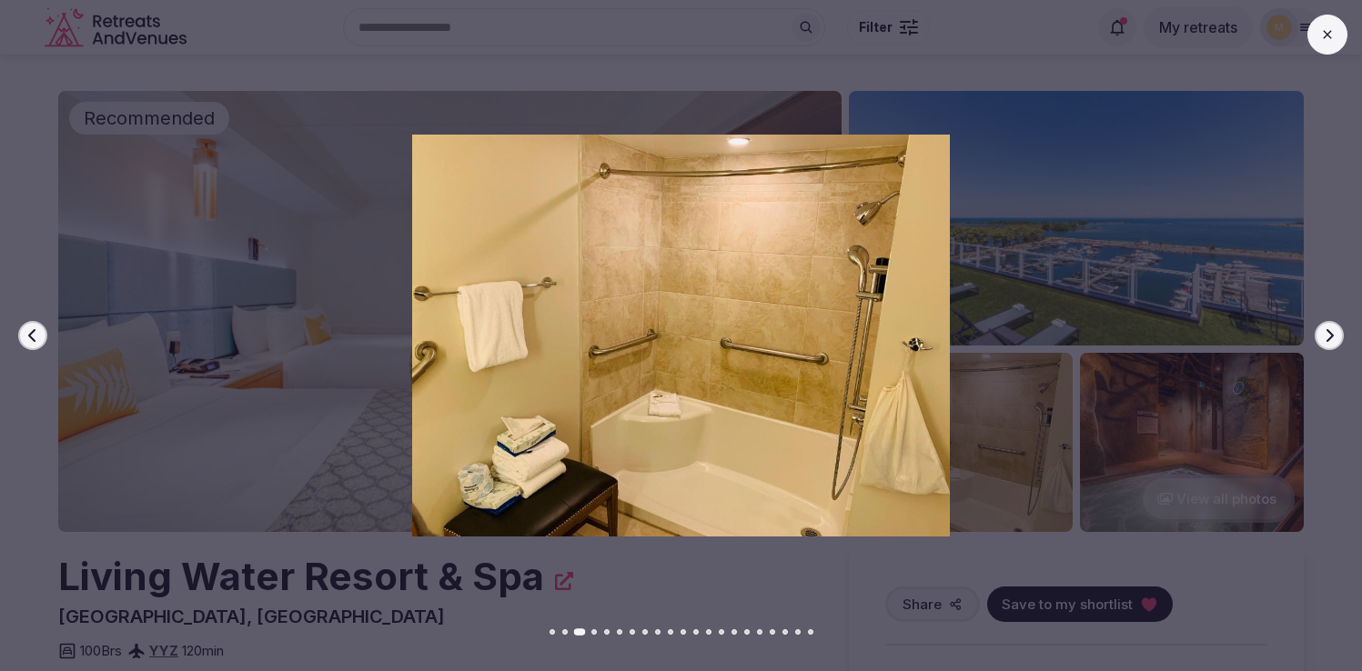
click at [1332, 337] on icon "button" at bounding box center [1329, 335] width 7 height 13
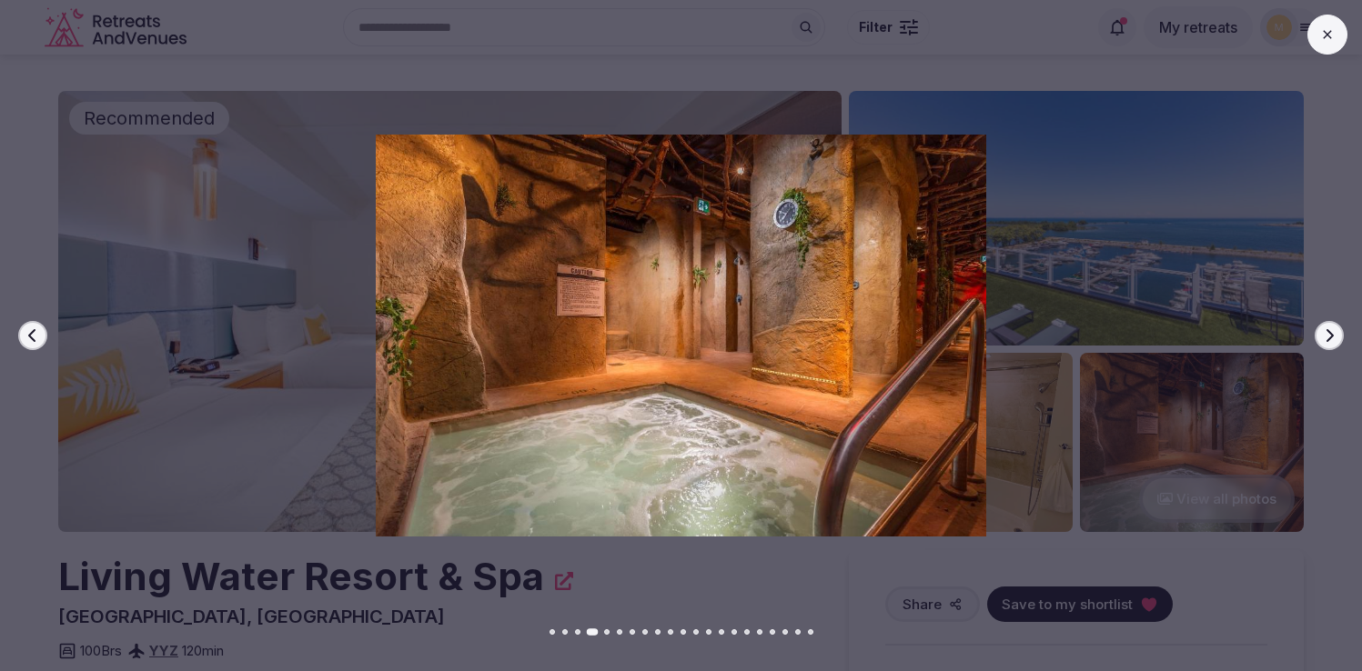
click at [1332, 337] on icon "button" at bounding box center [1329, 335] width 7 height 13
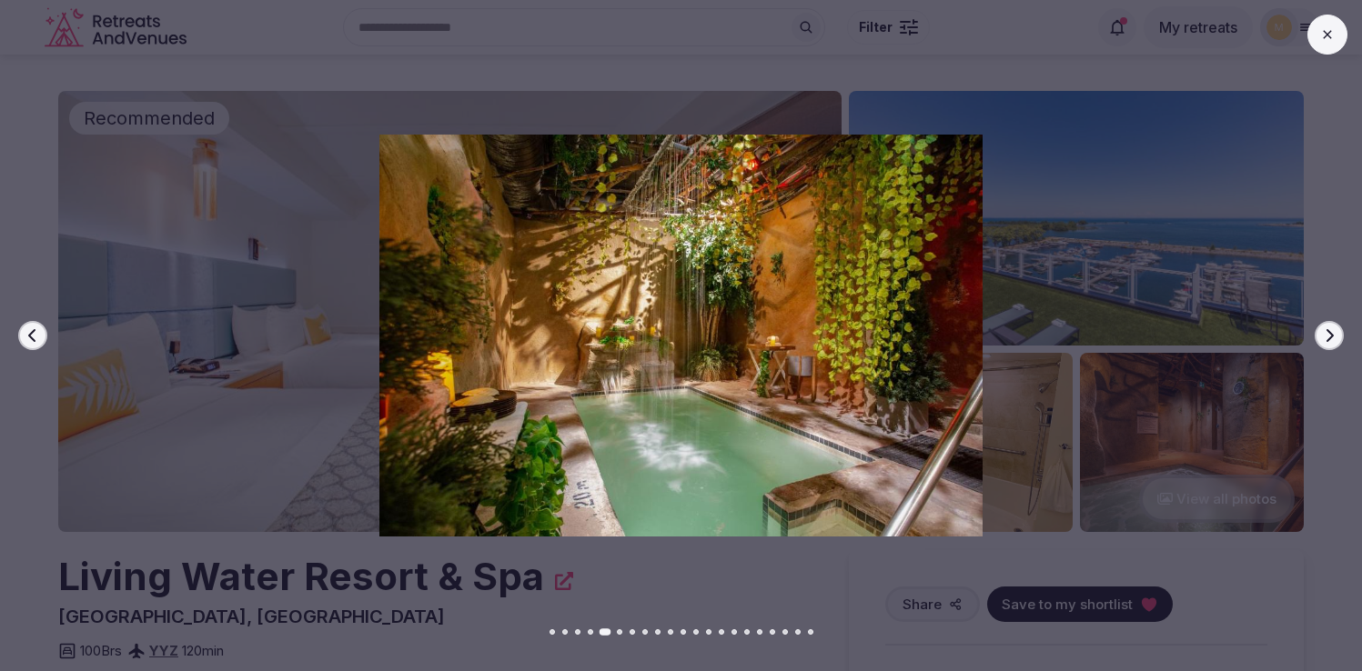
click at [1332, 337] on icon "button" at bounding box center [1329, 335] width 7 height 13
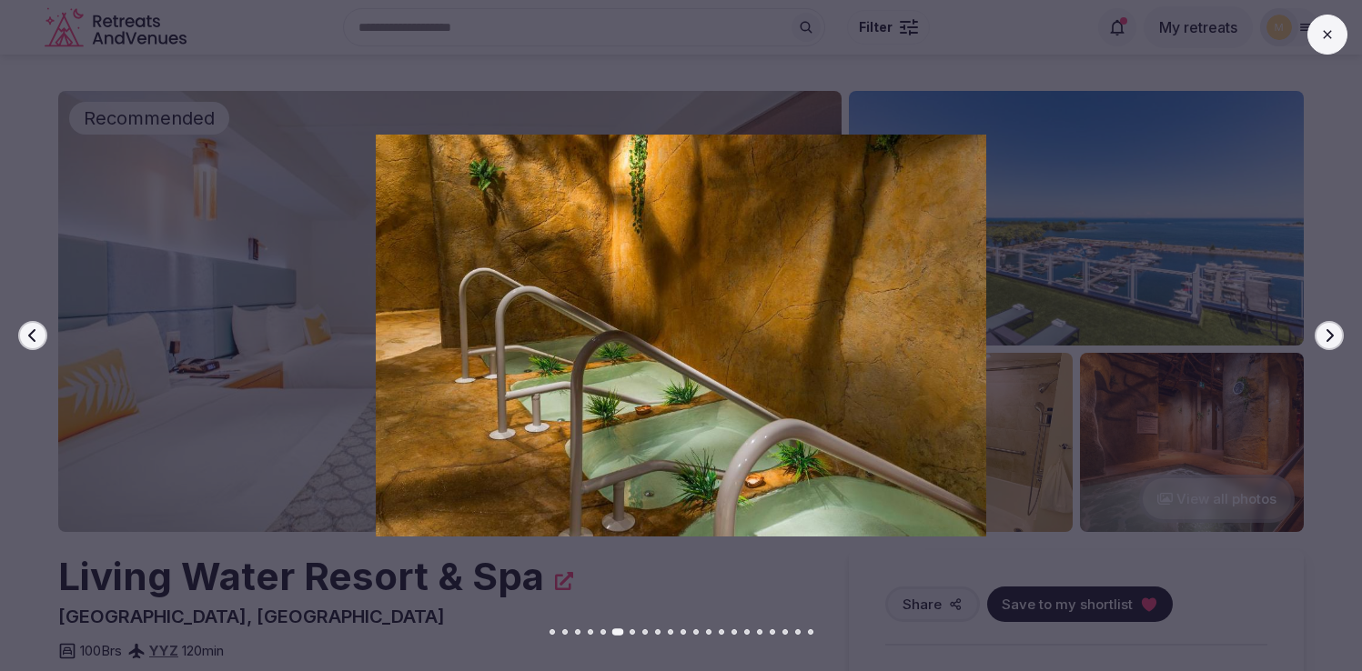
click at [1332, 337] on icon "button" at bounding box center [1329, 335] width 7 height 13
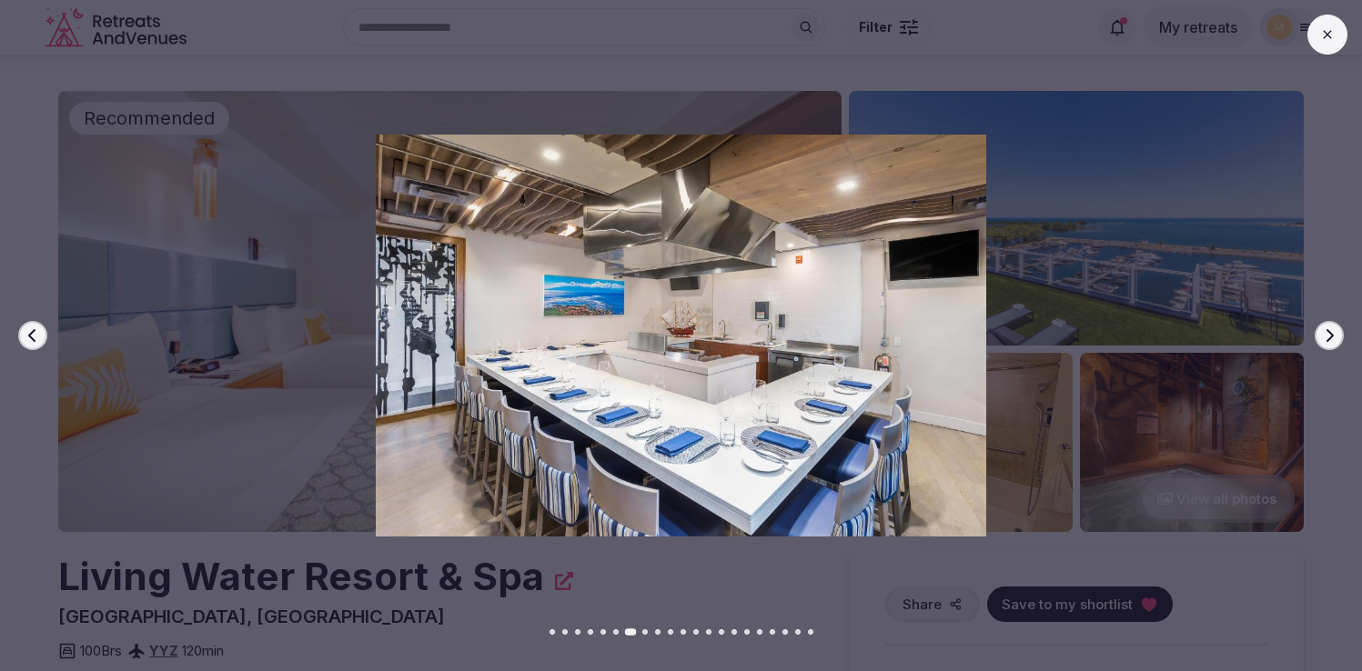
click at [1332, 337] on icon "button" at bounding box center [1329, 335] width 7 height 13
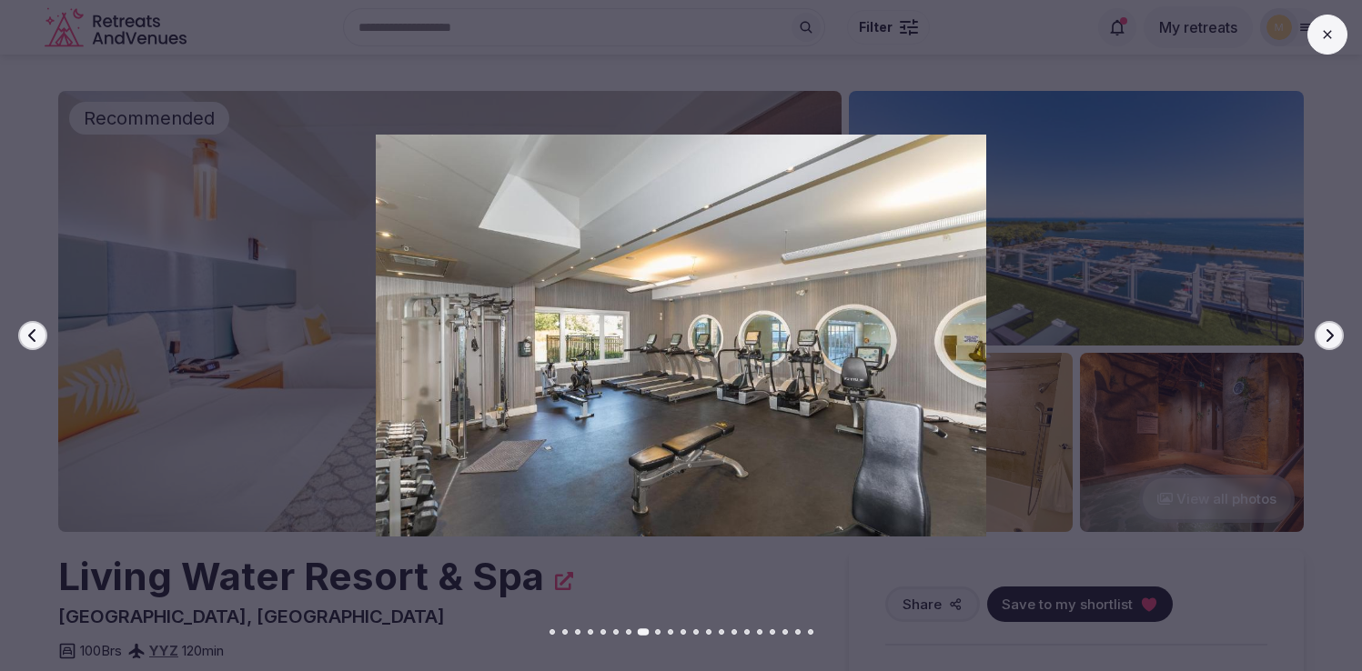
click at [1332, 337] on icon "button" at bounding box center [1329, 335] width 7 height 13
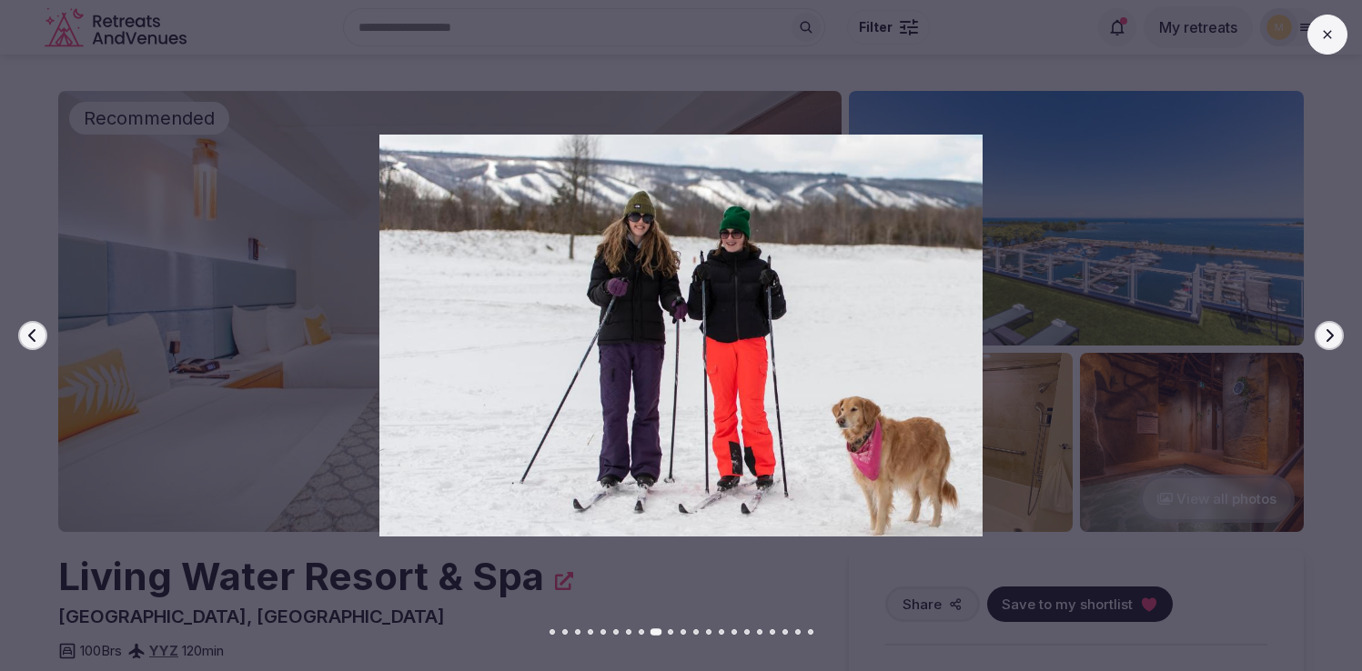
click at [1332, 337] on icon "button" at bounding box center [1329, 335] width 7 height 13
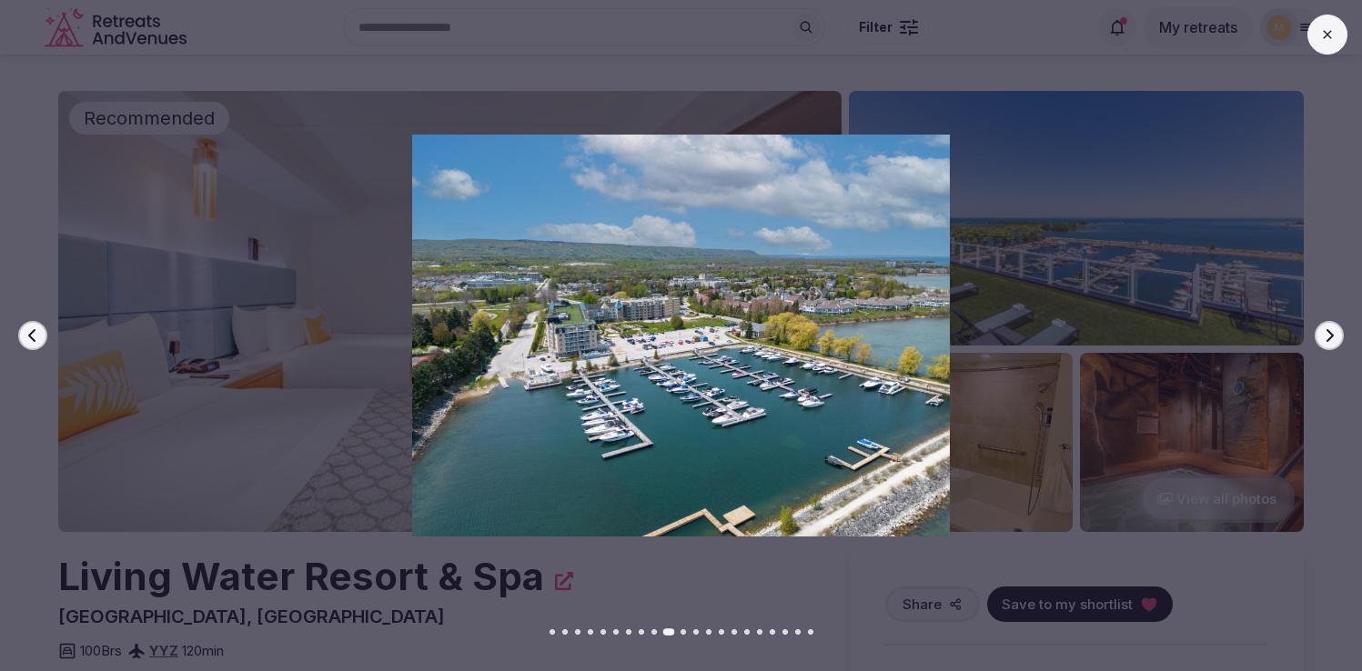
click at [1332, 337] on icon "button" at bounding box center [1329, 335] width 7 height 13
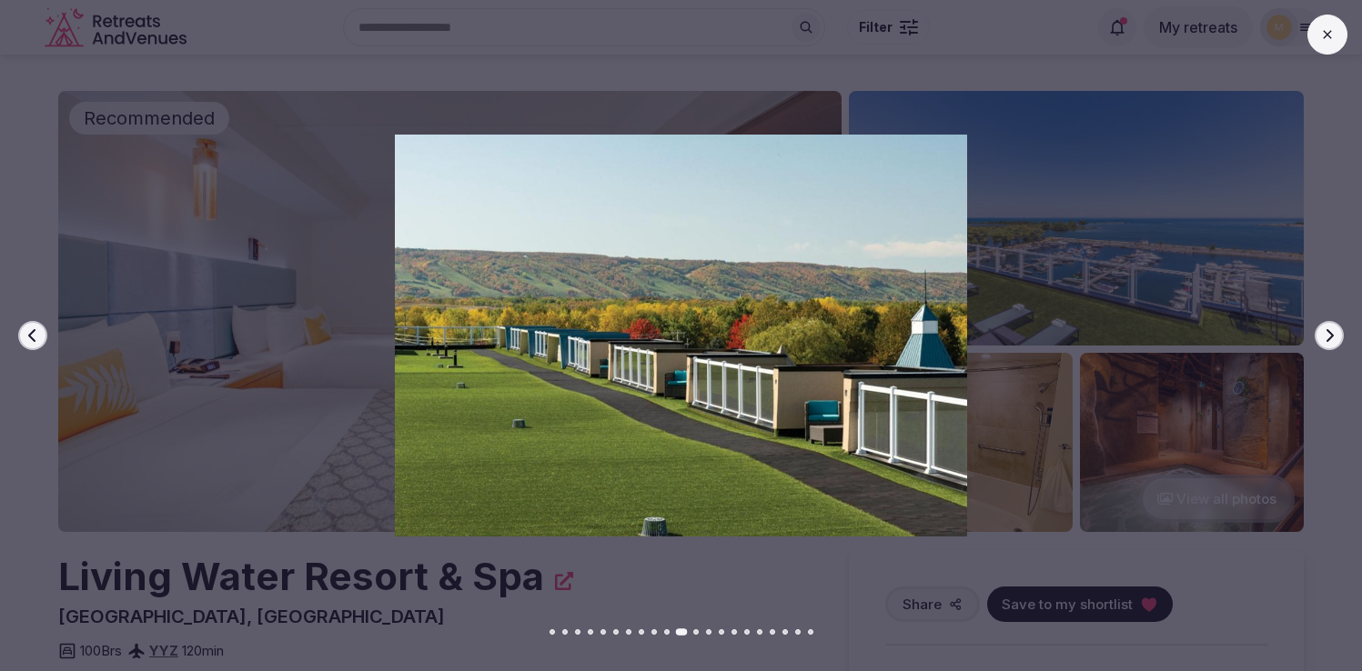
click at [1332, 337] on icon "button" at bounding box center [1329, 335] width 7 height 13
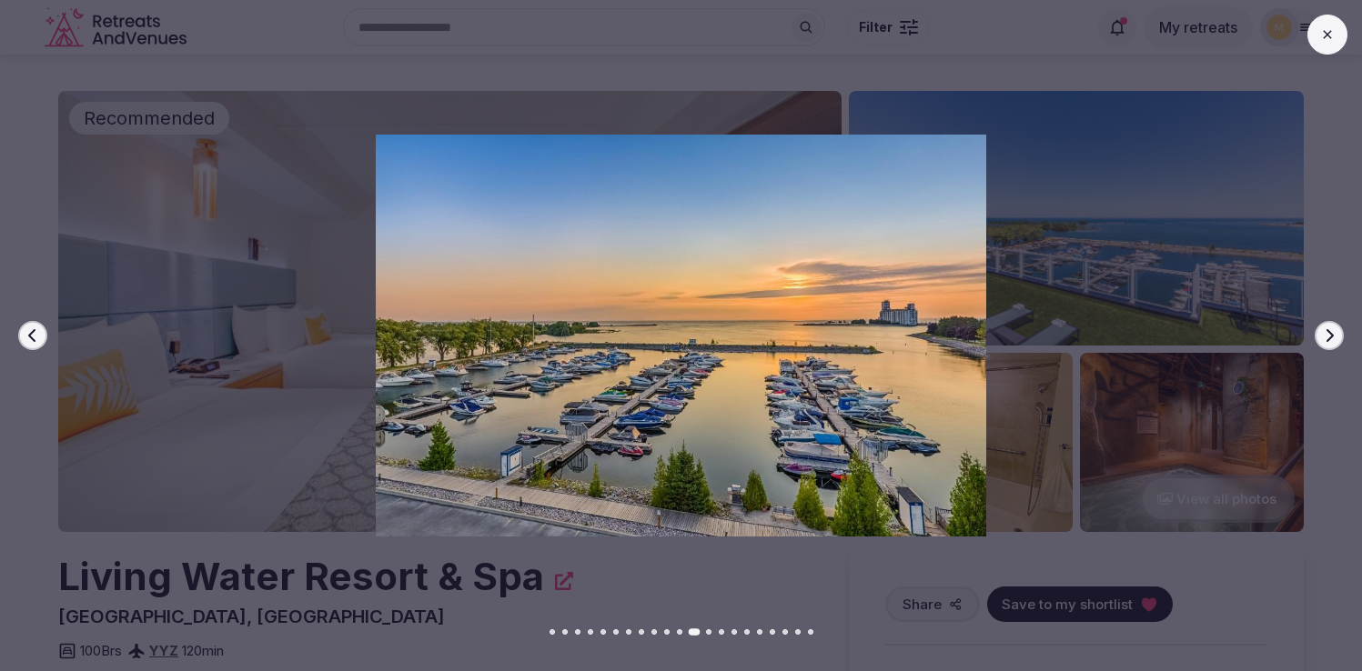
click at [1334, 340] on icon "button" at bounding box center [1329, 335] width 15 height 15
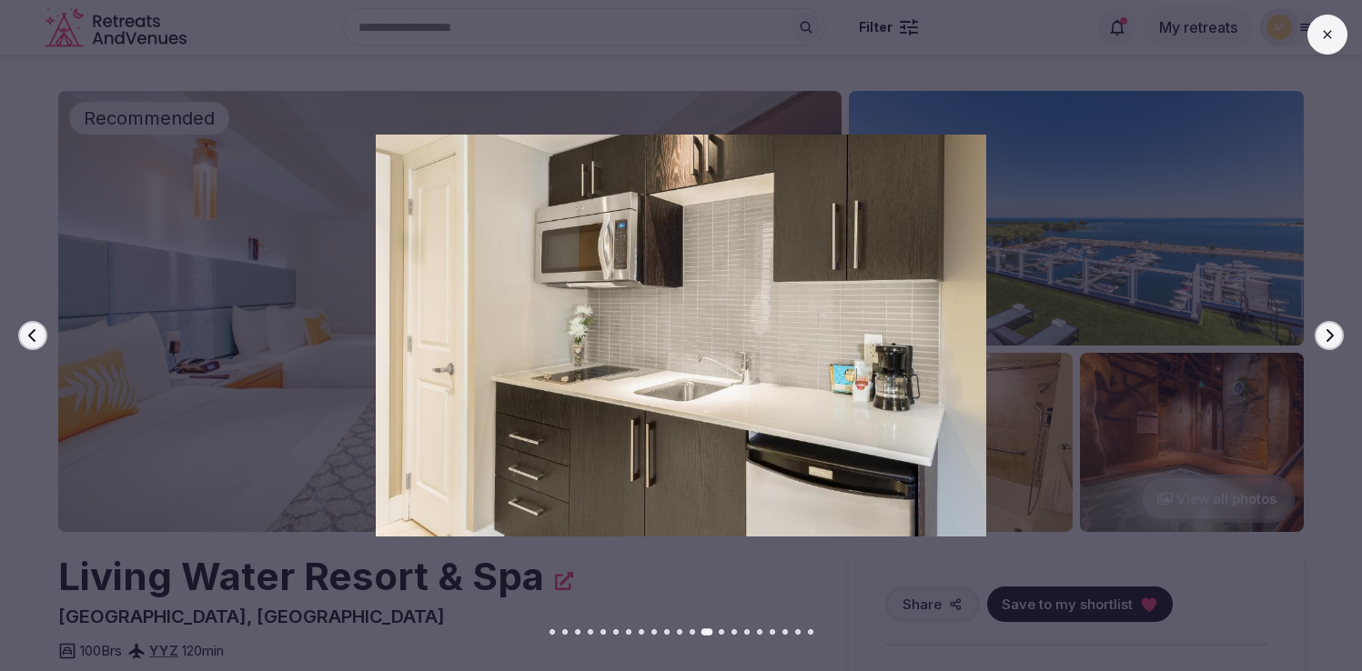
click at [1334, 340] on icon "button" at bounding box center [1329, 335] width 15 height 15
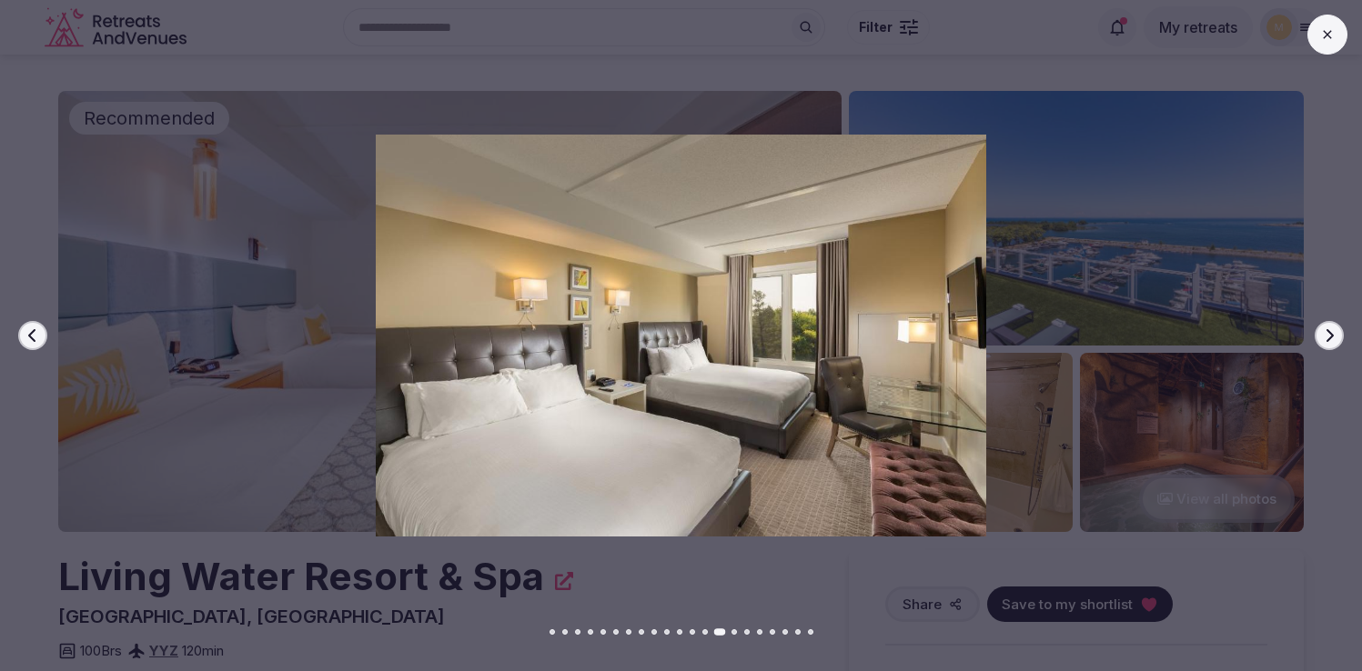
click at [1334, 340] on icon "button" at bounding box center [1329, 335] width 15 height 15
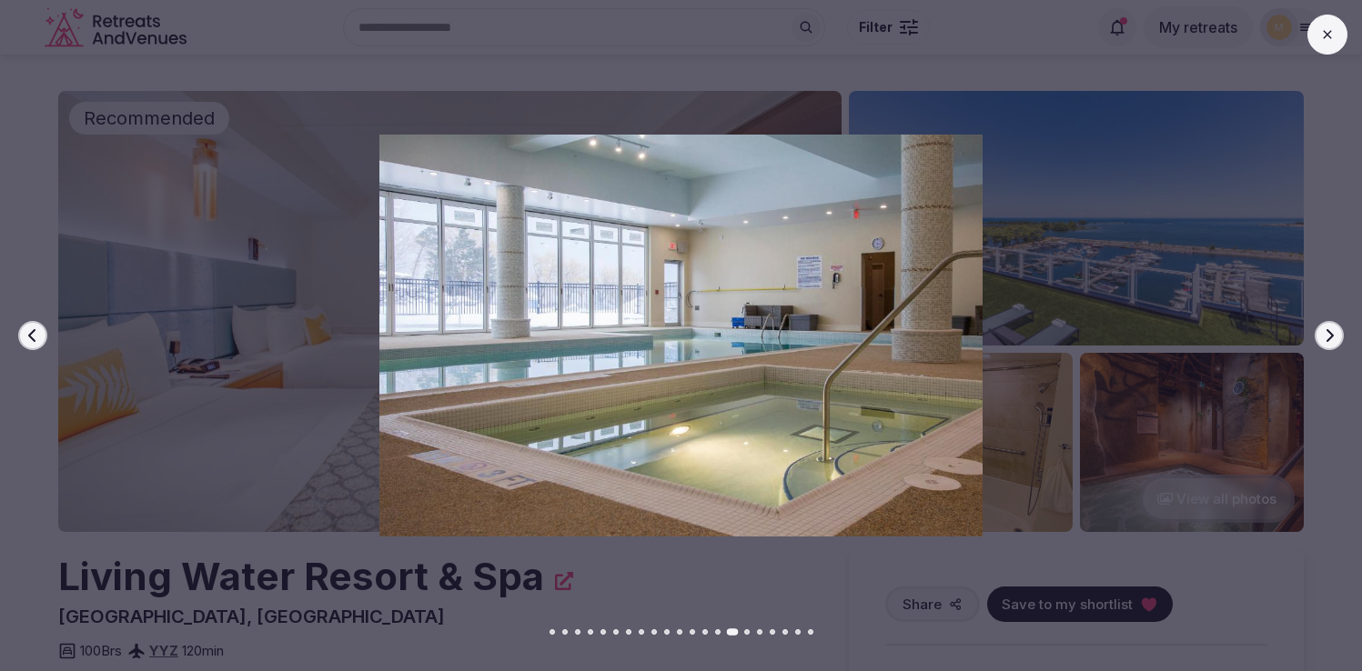
click at [1334, 340] on icon "button" at bounding box center [1329, 335] width 15 height 15
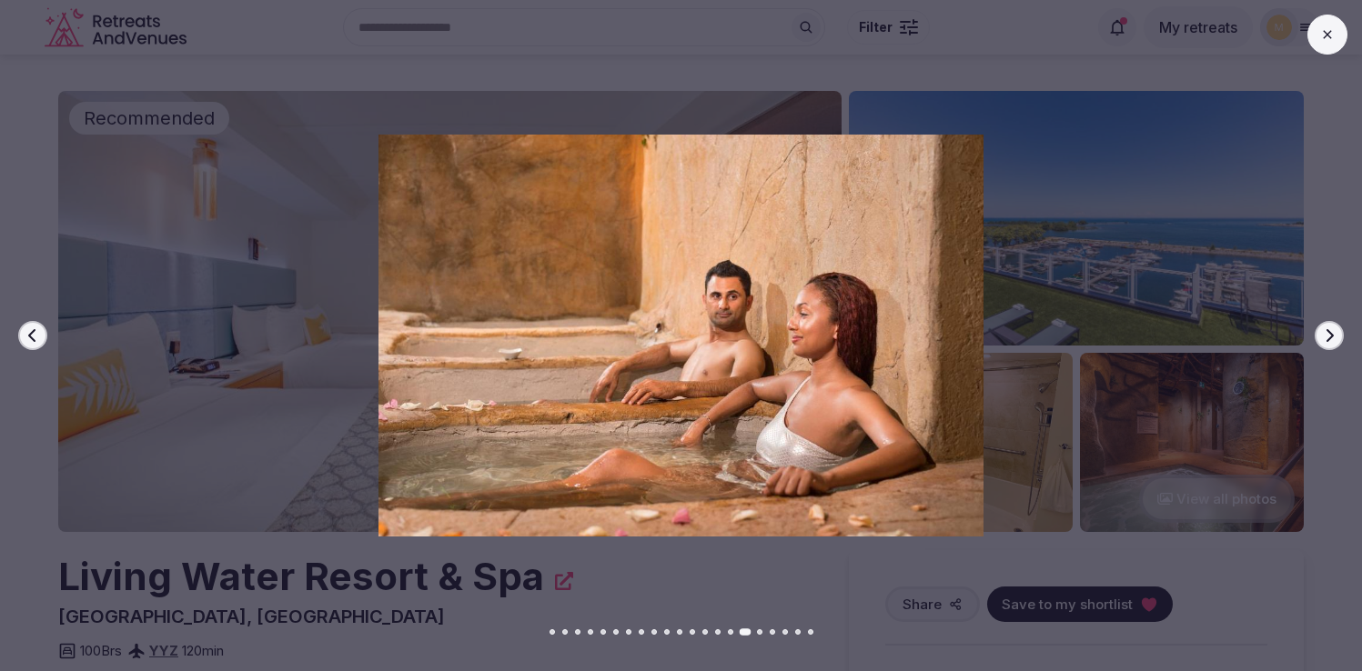
click at [1334, 340] on icon "button" at bounding box center [1329, 335] width 15 height 15
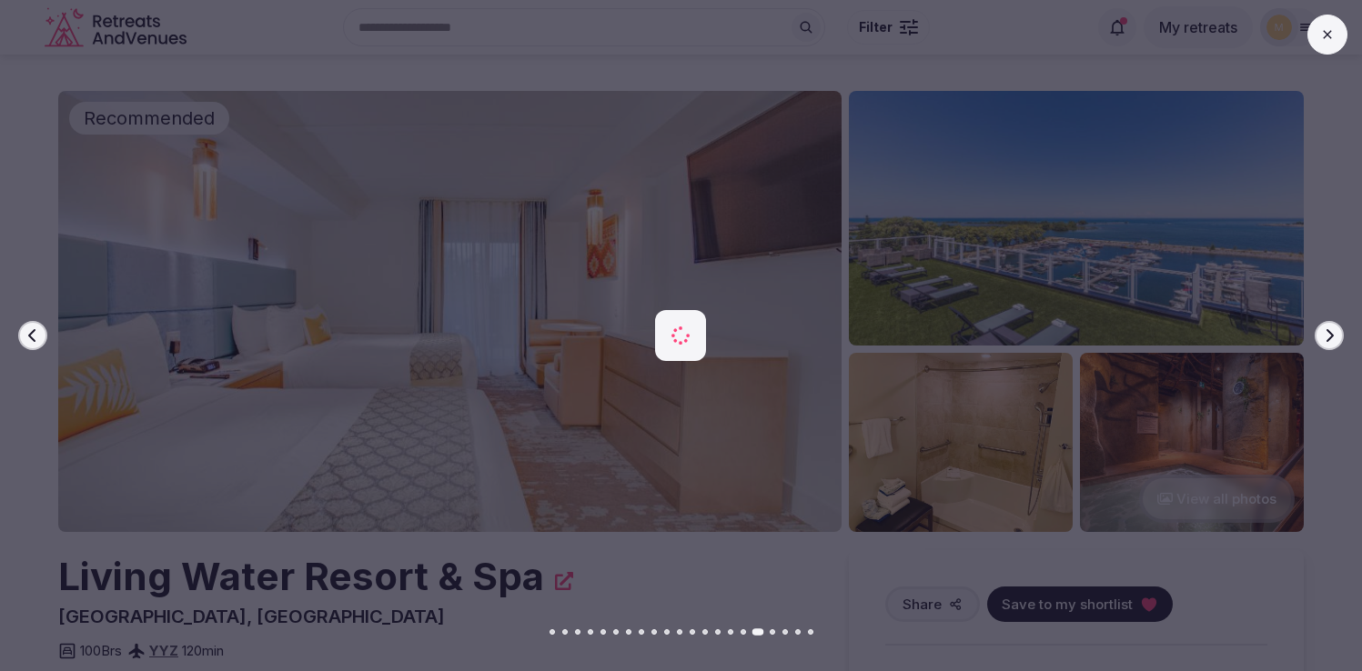
click at [1334, 340] on icon "button" at bounding box center [1329, 335] width 15 height 15
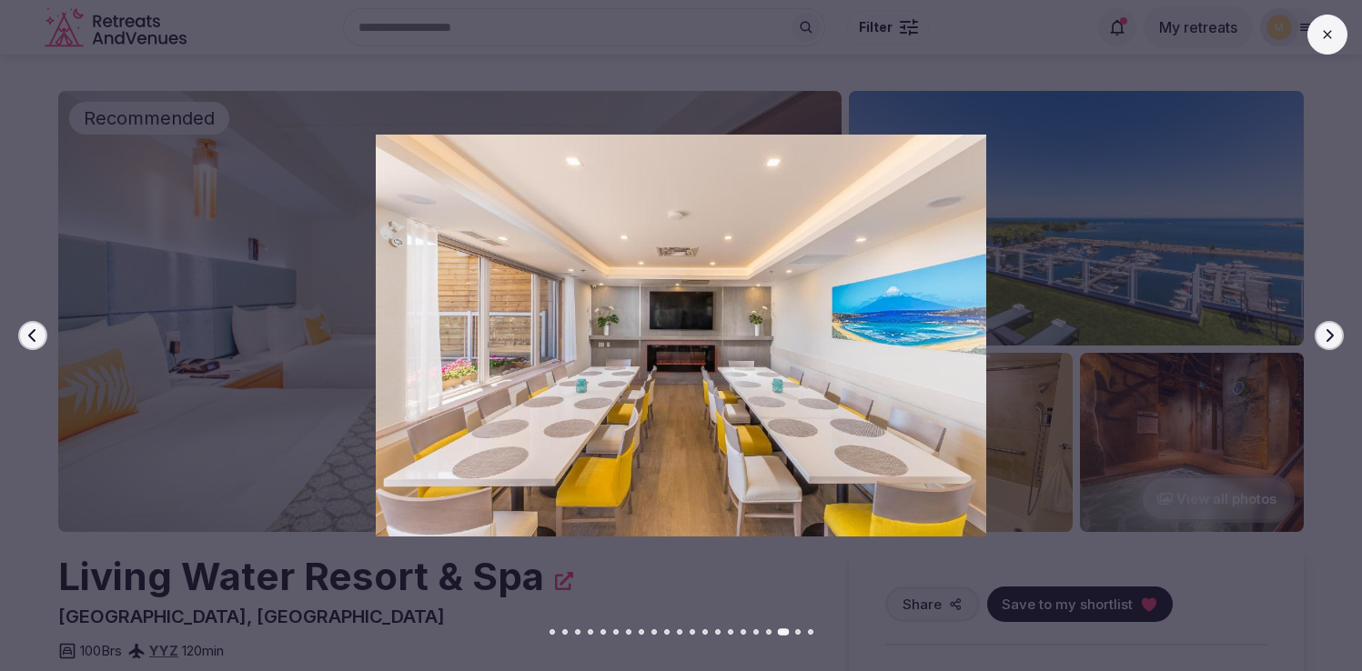
click at [1334, 340] on icon "button" at bounding box center [1329, 335] width 15 height 15
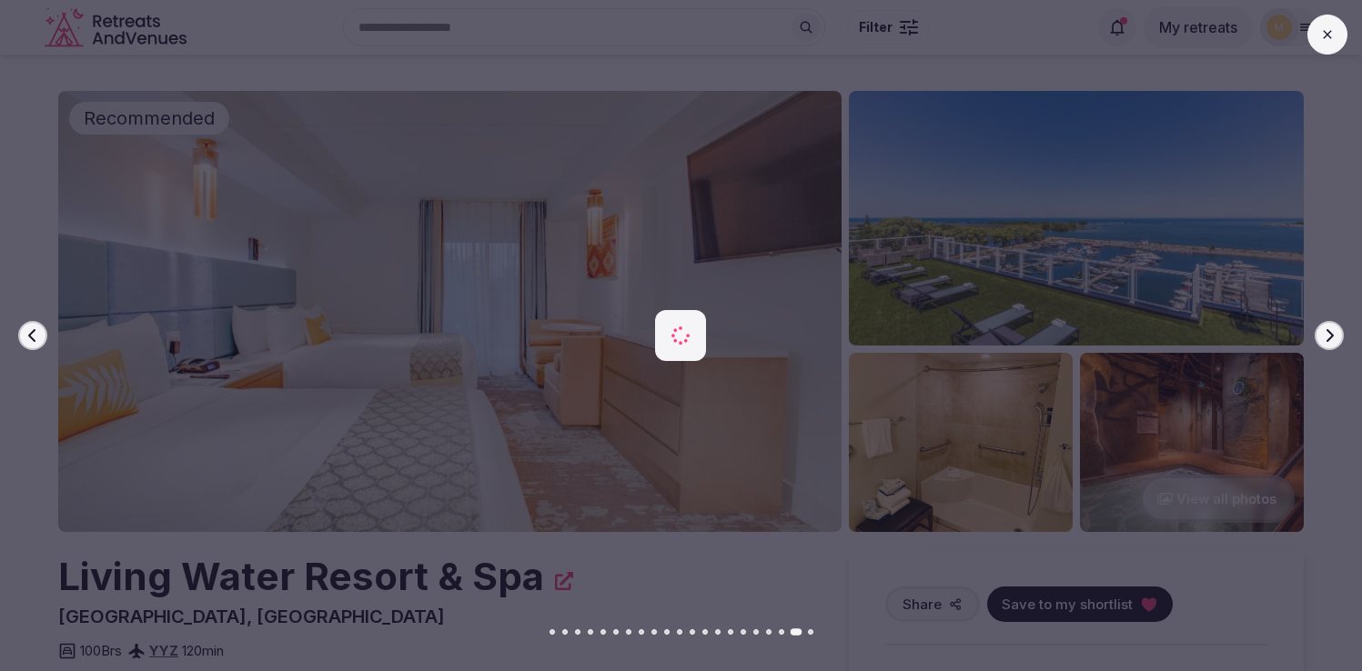
click at [1334, 340] on icon "button" at bounding box center [1329, 335] width 15 height 15
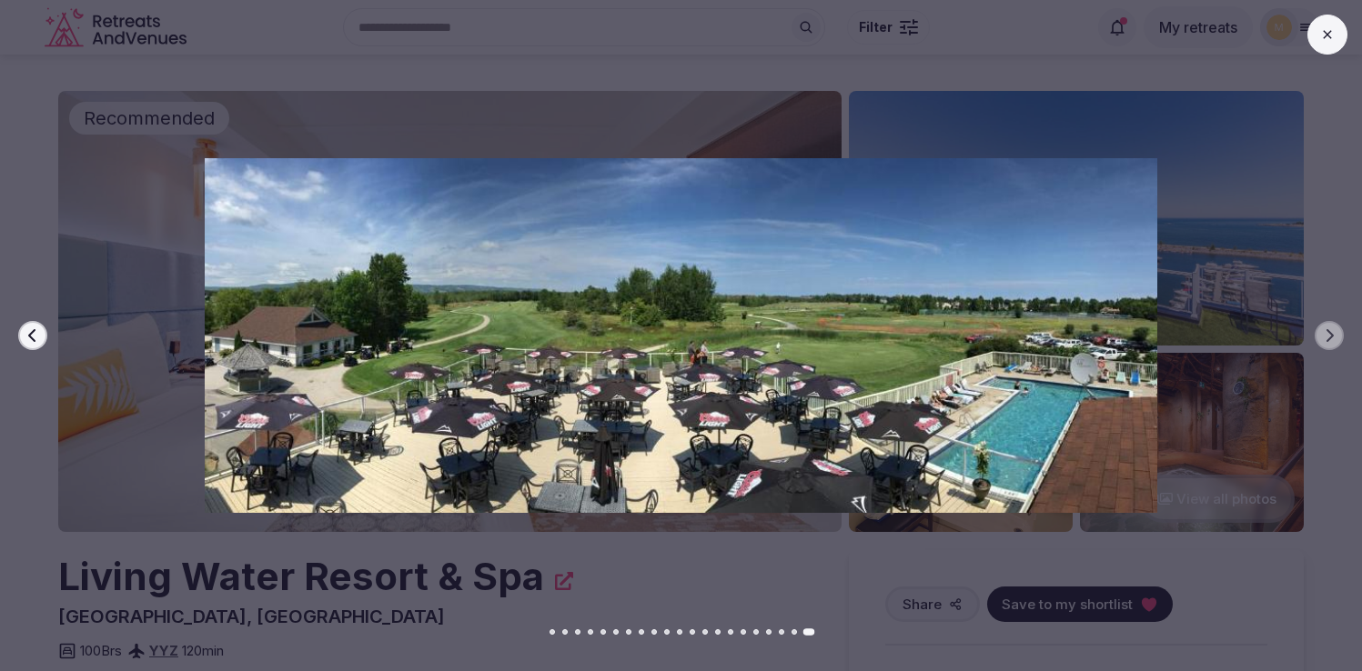
click at [1338, 41] on button at bounding box center [1327, 35] width 40 height 40
